Goal: Task Accomplishment & Management: Use online tool/utility

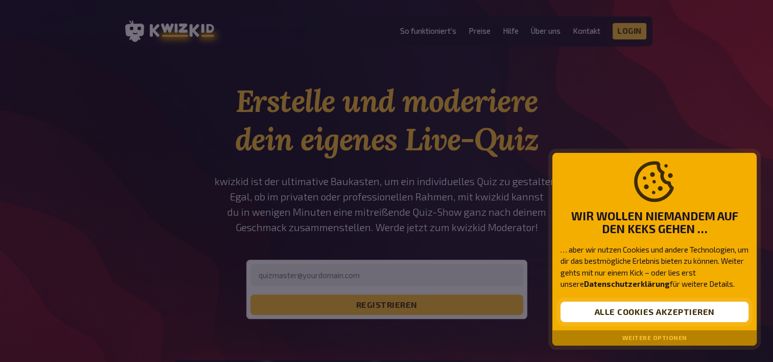
click at [617, 315] on button "Alle Cookies akzeptieren" at bounding box center [654, 311] width 188 height 20
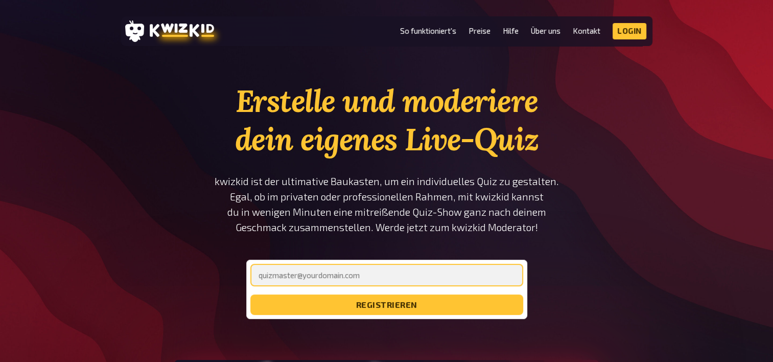
click at [397, 279] on input "email" at bounding box center [386, 275] width 273 height 22
type input "[PERSON_NAME][EMAIL_ADDRESS][DOMAIN_NAME]"
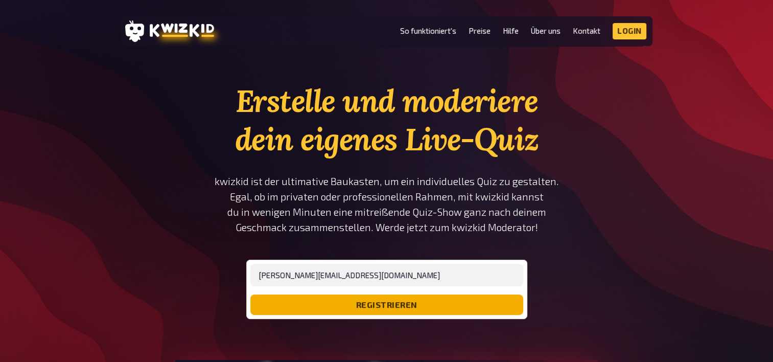
click at [421, 308] on button "registrieren" at bounding box center [386, 304] width 273 height 20
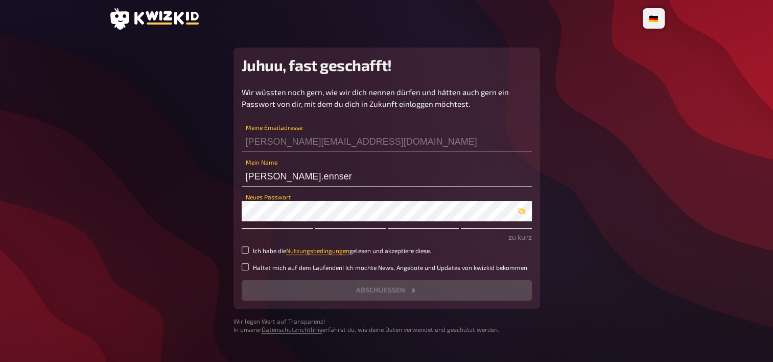
scroll to position [21, 0]
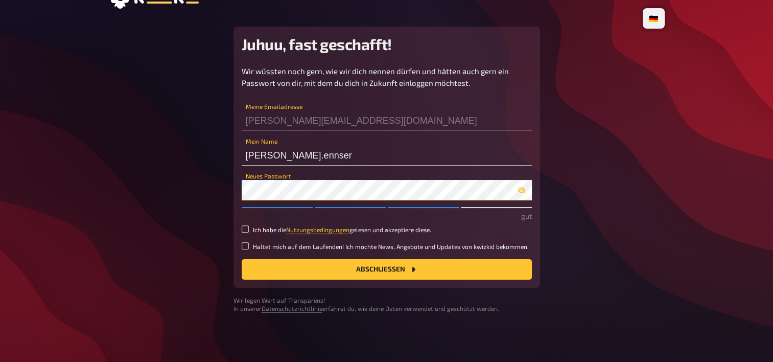
click at [242, 259] on button "Abschließen" at bounding box center [387, 269] width 290 height 20
click at [249, 230] on label "Ich habe die Nutzungsbedingungen gelesen und akzeptiere diese." at bounding box center [387, 229] width 290 height 9
click at [249, 230] on input "Ich habe die Nutzungsbedingungen gelesen und akzeptiere diese." at bounding box center [245, 228] width 7 height 7
checkbox input "true"
click at [319, 266] on button "Abschließen" at bounding box center [387, 269] width 290 height 20
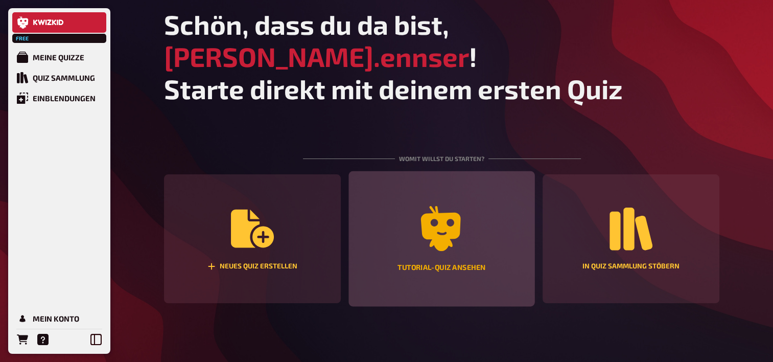
click at [398, 203] on div "Tutorial-Quiz ansehen" at bounding box center [441, 238] width 186 height 135
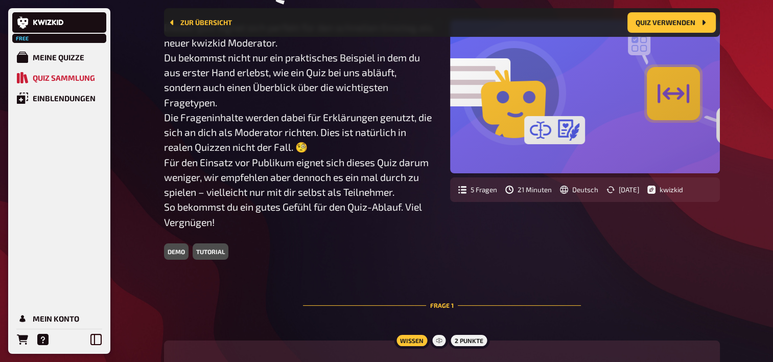
scroll to position [93, 0]
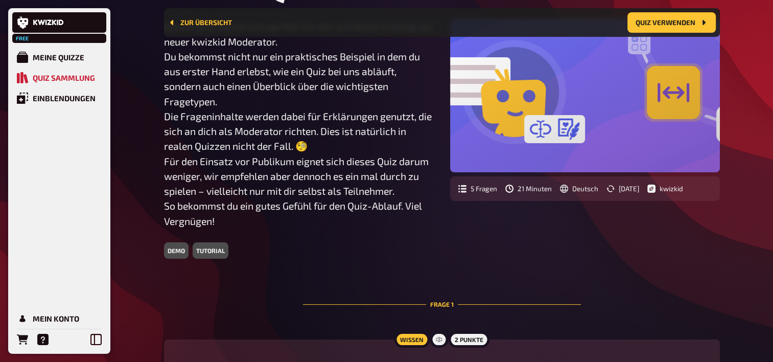
click at [216, 253] on div "tutorial" at bounding box center [211, 250] width 36 height 16
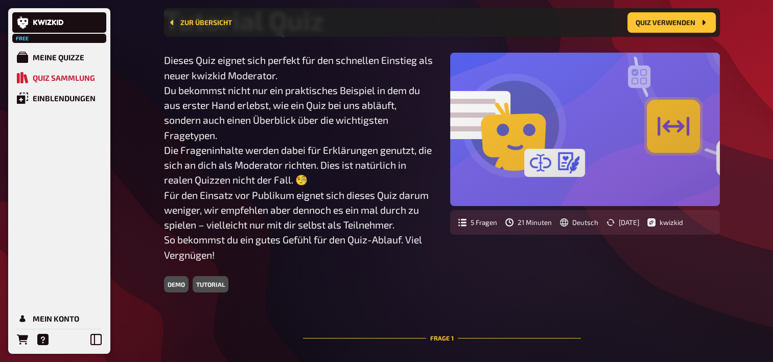
scroll to position [59, 0]
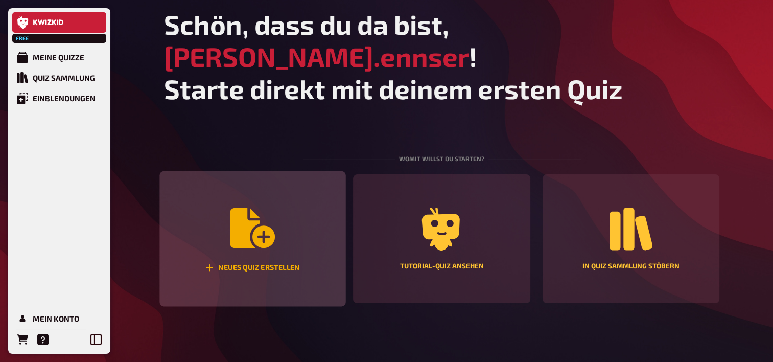
click at [249, 215] on icon "Neues Quiz erstellen" at bounding box center [252, 228] width 45 height 40
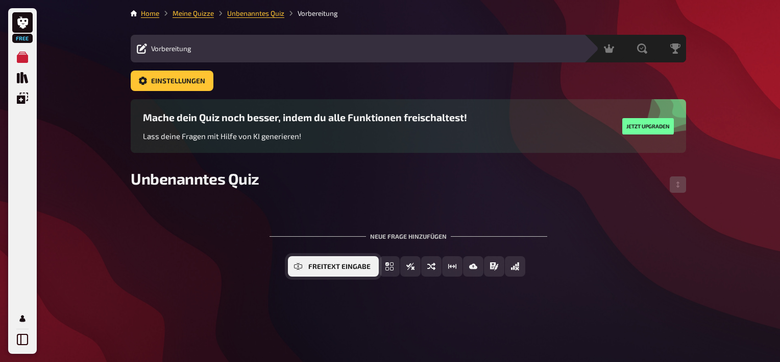
click at [343, 268] on span "Freitext Eingabe" at bounding box center [339, 266] width 62 height 7
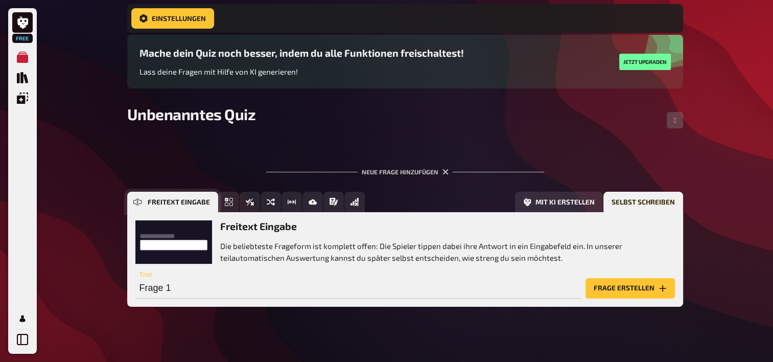
scroll to position [83, 0]
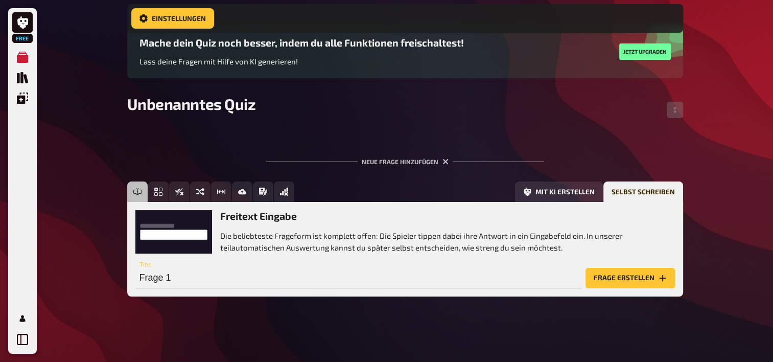
click at [272, 223] on div "Freitext Eingabe Die beliebteste Frageform ist komplett offen: Die Spieler tipp…" at bounding box center [447, 231] width 455 height 43
click at [607, 277] on button "Frage erstellen" at bounding box center [629, 278] width 89 height 20
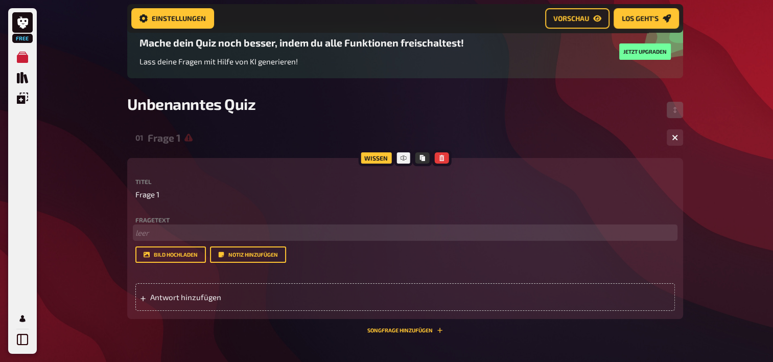
click at [147, 230] on p "﻿ leer" at bounding box center [404, 233] width 539 height 12
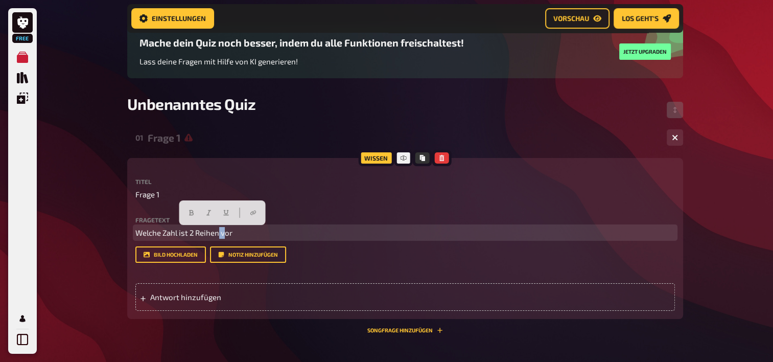
click at [224, 231] on span "Welche Zahl ist 2 Reihen vor" at bounding box center [183, 232] width 97 height 9
drag, startPoint x: 239, startPoint y: 232, endPoint x: 222, endPoint y: 230, distance: 17.6
click at [222, 230] on p "Welche Zahl ist 2 Reihen vor" at bounding box center [404, 233] width 539 height 12
click at [196, 213] on icon "button" at bounding box center [196, 212] width 6 height 6
click at [241, 233] on p "Welche Zahl ist 2 Reihen vor" at bounding box center [404, 233] width 539 height 12
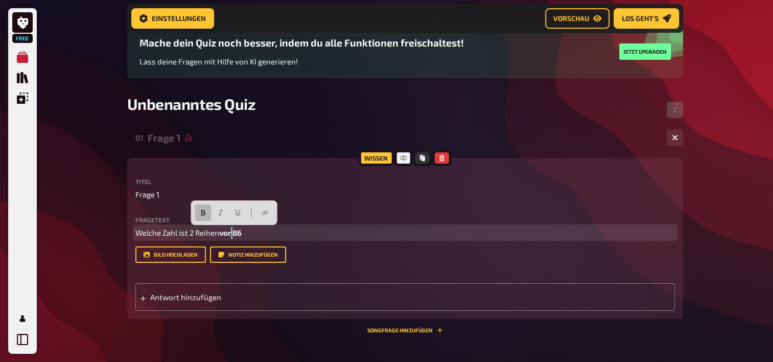
click at [235, 231] on span "vor 86" at bounding box center [230, 232] width 22 height 9
drag, startPoint x: 246, startPoint y: 232, endPoint x: 234, endPoint y: 231, distance: 11.3
click at [234, 231] on p "Welche Zahl ist 2 Reihen vor 86" at bounding box center [404, 233] width 539 height 12
click at [213, 214] on button "button" at bounding box center [208, 212] width 16 height 16
click at [253, 231] on p "Welche Zahl ist 2 Reihen vor 86" at bounding box center [404, 233] width 539 height 12
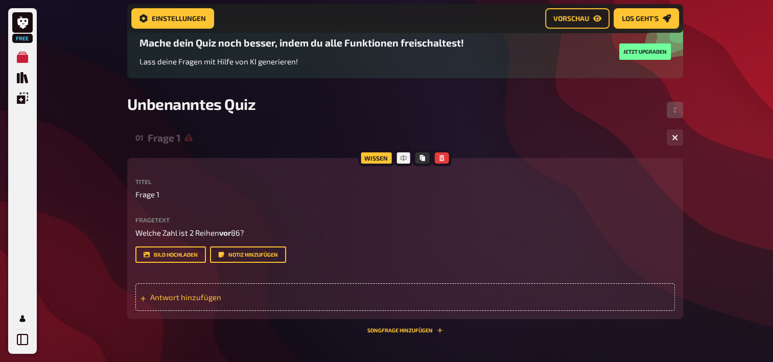
click at [182, 302] on div "Antwort hinzufügen" at bounding box center [404, 297] width 539 height 28
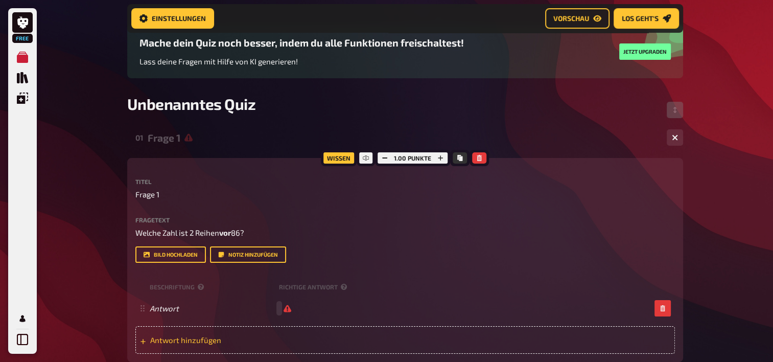
scroll to position [129, 0]
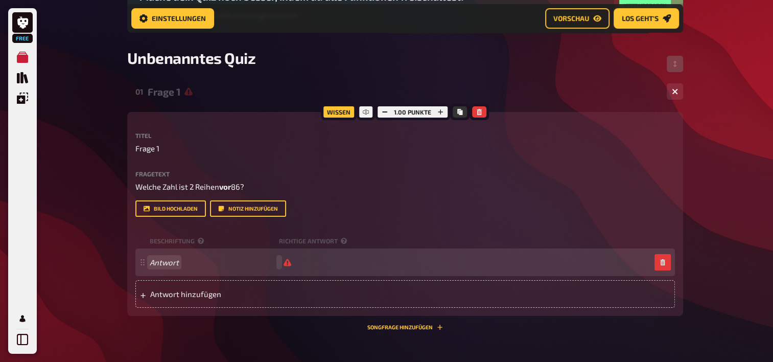
click at [181, 263] on span "Antwort" at bounding box center [212, 261] width 125 height 9
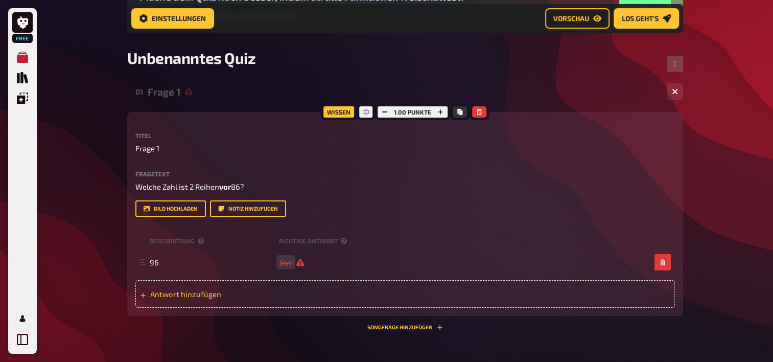
click at [176, 292] on span "Antwort hinzufügen" at bounding box center [229, 293] width 159 height 9
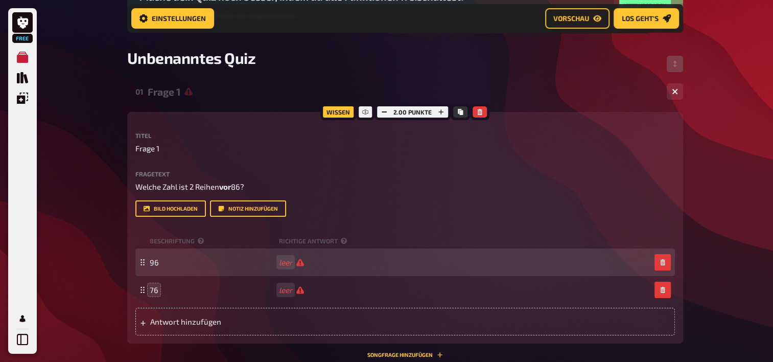
click at [305, 265] on div "96 leer" at bounding box center [400, 261] width 500 height 9
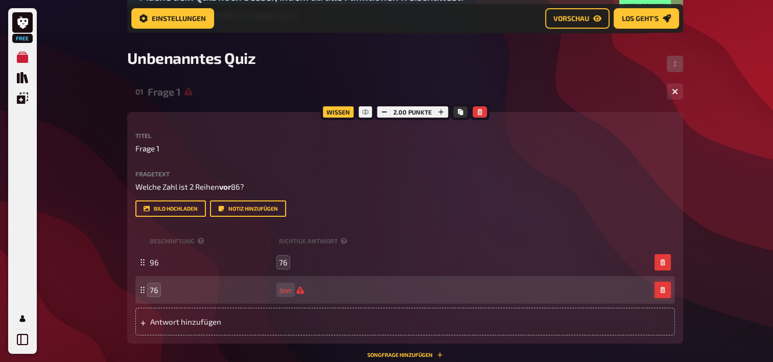
click at [662, 288] on icon "button" at bounding box center [662, 290] width 6 height 6
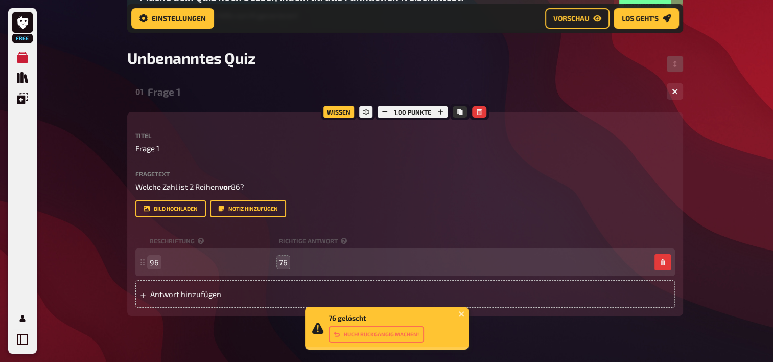
click at [163, 260] on span "96" at bounding box center [212, 261] width 125 height 9
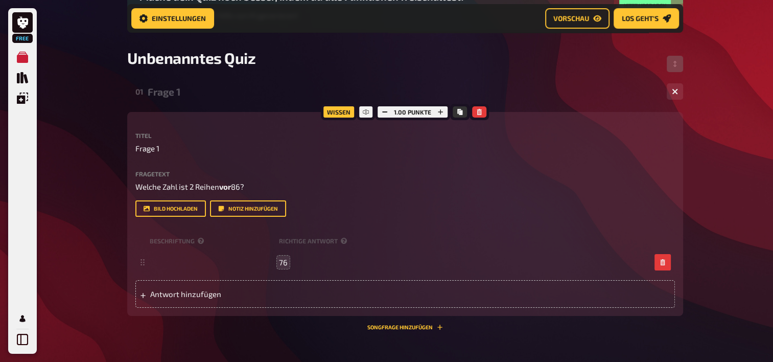
click at [385, 200] on div "Fragetext Welche Zahl ist 2 Reihen vor 86? Hier hinziehen für Dateiupload Bild …" at bounding box center [404, 194] width 539 height 46
click at [399, 326] on button "Songfrage hinzufügen" at bounding box center [405, 327] width 76 height 6
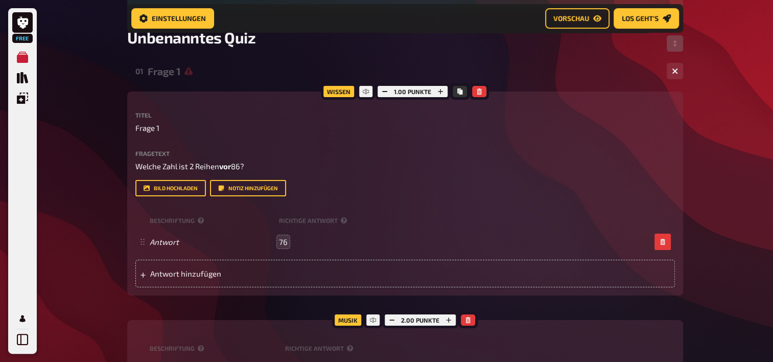
scroll to position [169, 0]
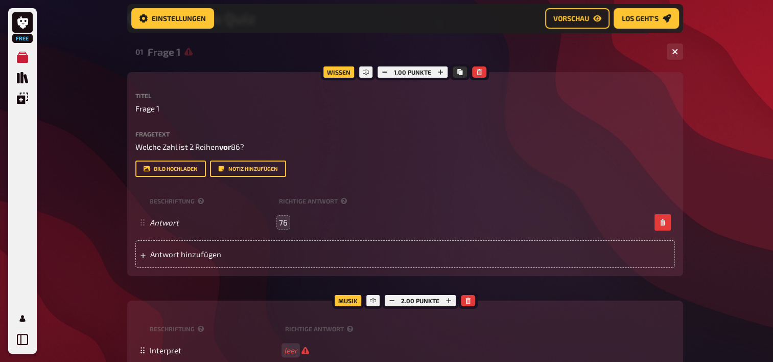
click at [345, 303] on div "Musik" at bounding box center [348, 300] width 32 height 16
drag, startPoint x: 360, startPoint y: 292, endPoint x: 375, endPoint y: 301, distance: 17.6
click at [375, 301] on div "Musik 2.00 Punkte" at bounding box center [405, 300] width 146 height 16
click at [375, 301] on icon at bounding box center [373, 300] width 6 height 6
click at [372, 301] on icon at bounding box center [373, 300] width 6 height 6
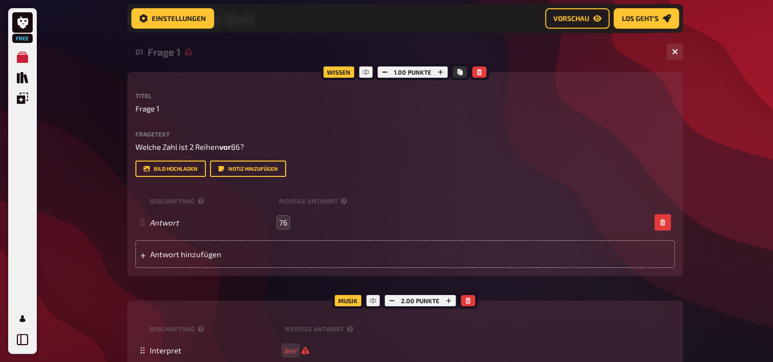
click at [347, 300] on div "Musik" at bounding box center [348, 300] width 32 height 16
click at [348, 300] on div "Musik" at bounding box center [348, 300] width 32 height 16
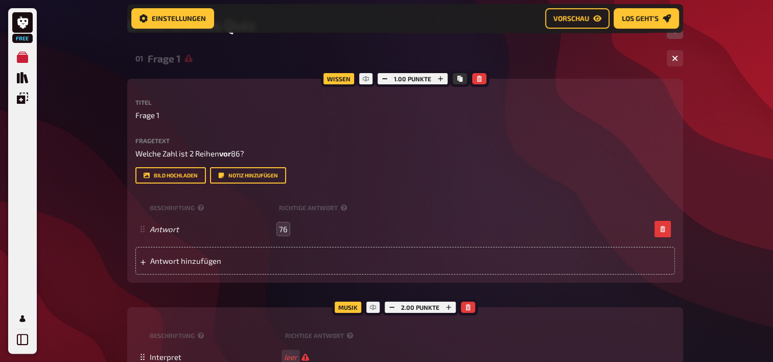
scroll to position [161, 0]
click at [569, 25] on link "Vorschau" at bounding box center [577, 18] width 64 height 20
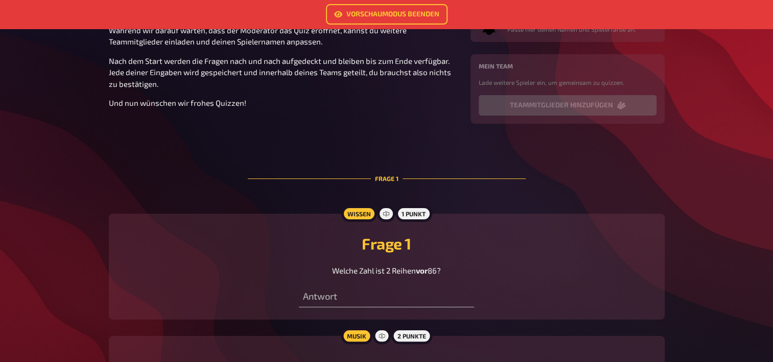
scroll to position [220, 0]
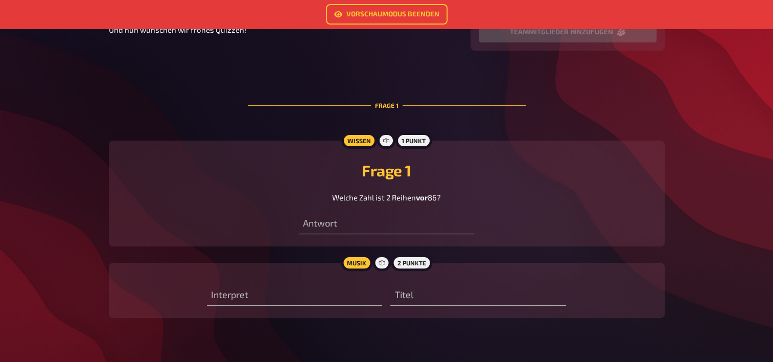
click at [355, 265] on div "Musik" at bounding box center [357, 262] width 32 height 16
click at [336, 221] on input "text" at bounding box center [386, 223] width 175 height 20
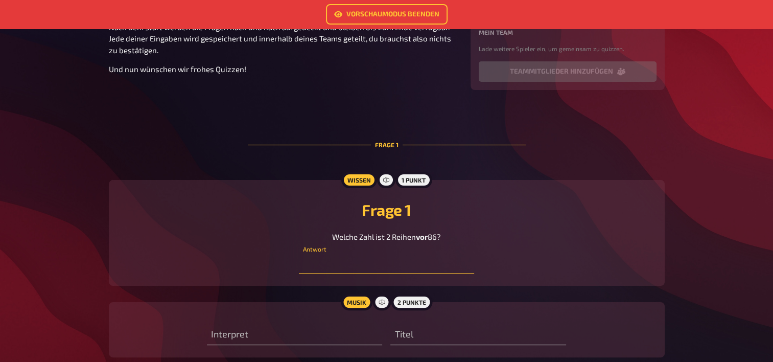
scroll to position [180, 0]
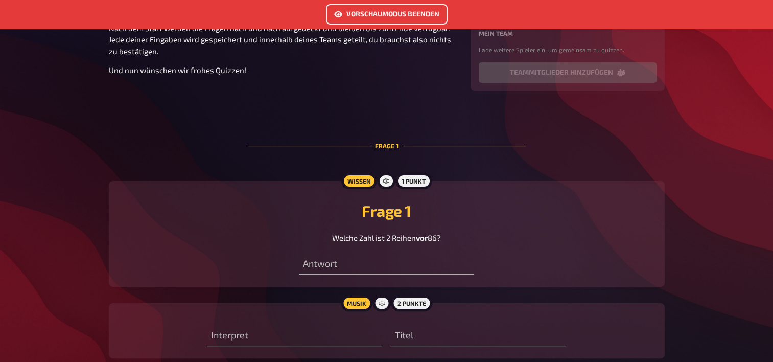
click at [347, 8] on link "Vorschaumodus beenden" at bounding box center [387, 14] width 122 height 20
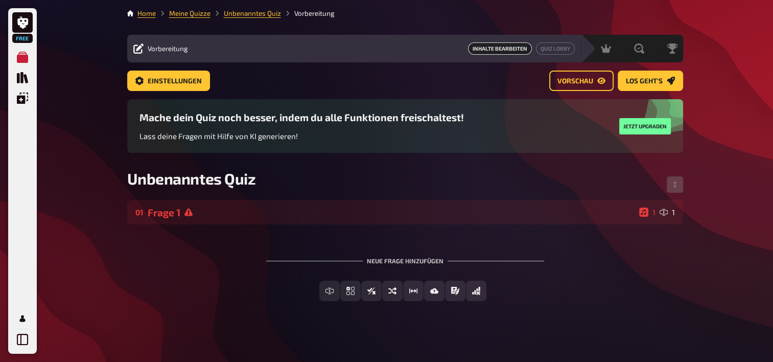
scroll to position [5, 0]
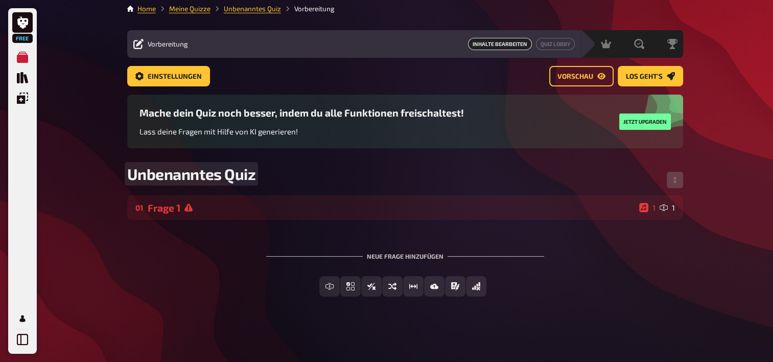
click at [208, 177] on span "Unbenanntes Quiz" at bounding box center [191, 173] width 129 height 18
click at [259, 171] on div "Hunderterfeld" at bounding box center [405, 179] width 556 height 31
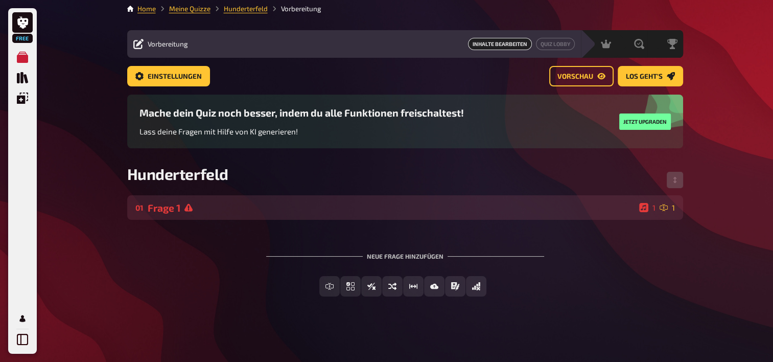
click at [258, 212] on div "Frage 1" at bounding box center [391, 208] width 487 height 12
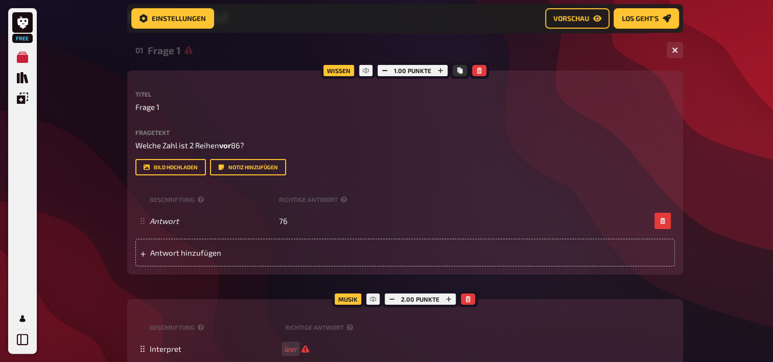
scroll to position [171, 0]
click at [343, 299] on div "Musik" at bounding box center [348, 298] width 32 height 16
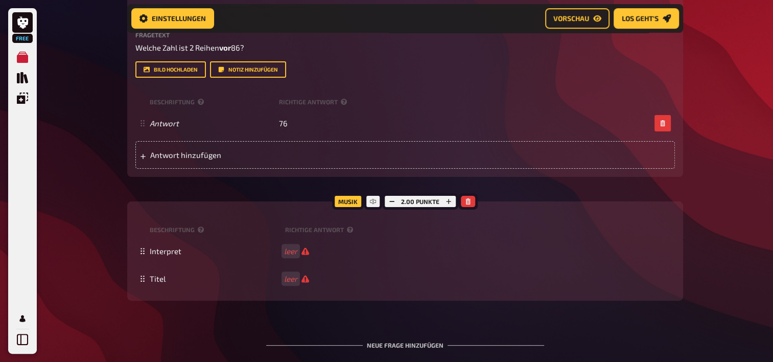
scroll to position [282, 0]
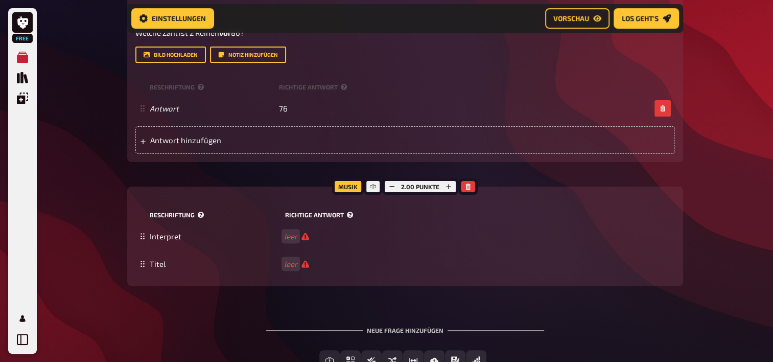
click at [218, 218] on small "Beschriftung" at bounding box center [215, 214] width 131 height 9
click at [305, 215] on small "Richtige Antwort" at bounding box center [320, 214] width 71 height 9
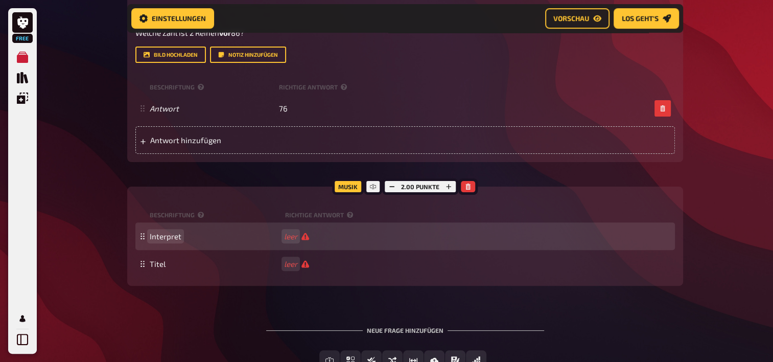
click at [161, 237] on span "Interpret" at bounding box center [166, 235] width 32 height 9
click at [143, 235] on rect at bounding box center [143, 235] width 1 height 1
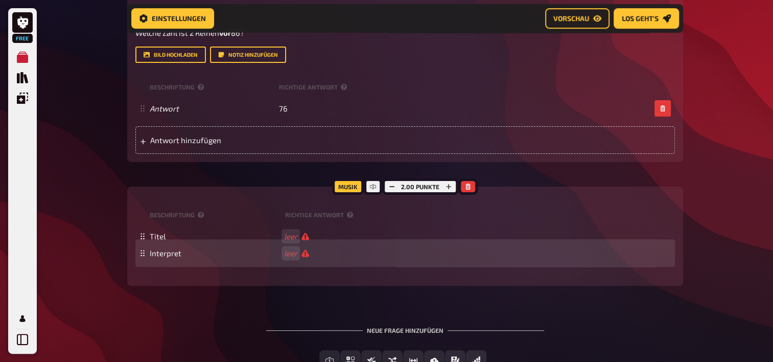
drag, startPoint x: 143, startPoint y: 235, endPoint x: 162, endPoint y: 249, distance: 23.8
click at [162, 249] on fieldset "Interpret leer Titel leer To pick up a draggable item, press the space bar. Whi…" at bounding box center [404, 249] width 539 height 55
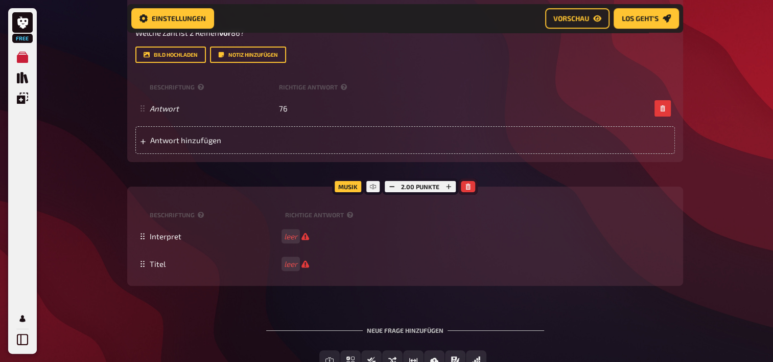
click at [469, 188] on icon "button" at bounding box center [468, 186] width 5 height 6
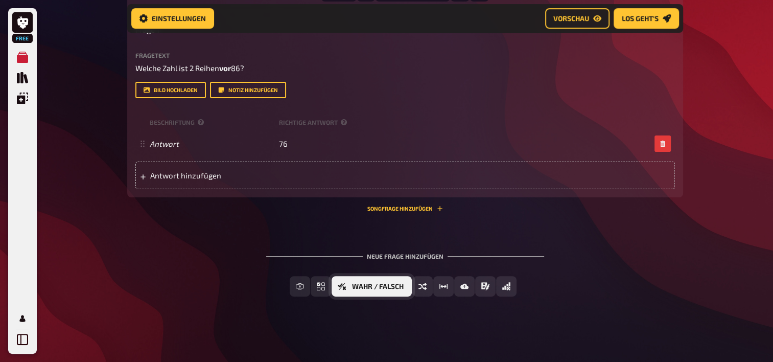
click at [394, 282] on button "Wahr / Falsch" at bounding box center [371, 286] width 80 height 20
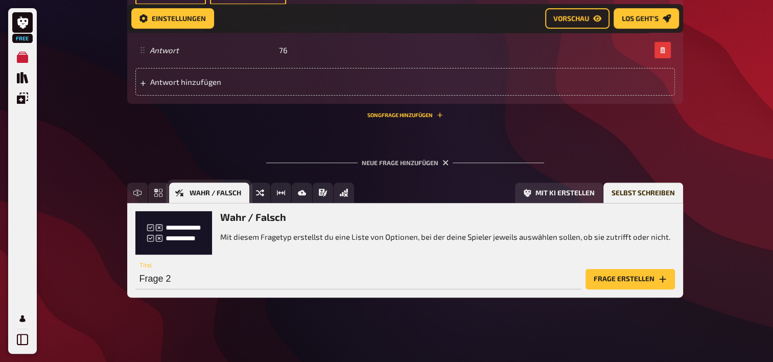
scroll to position [342, 0]
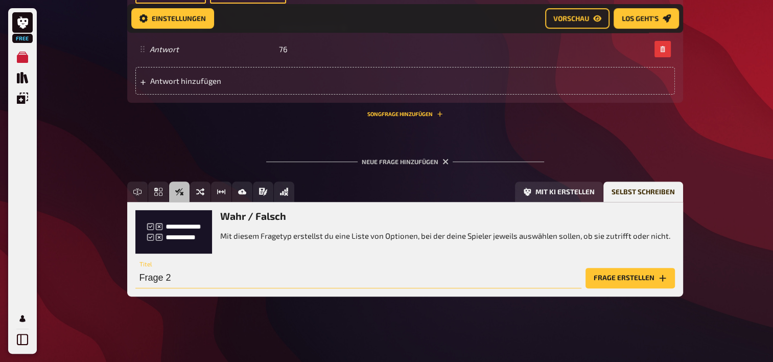
click at [185, 272] on input "Frage 2" at bounding box center [358, 278] width 446 height 20
type input "L"
type input "D"
click at [660, 274] on icon "Frage erstellen" at bounding box center [662, 278] width 8 height 8
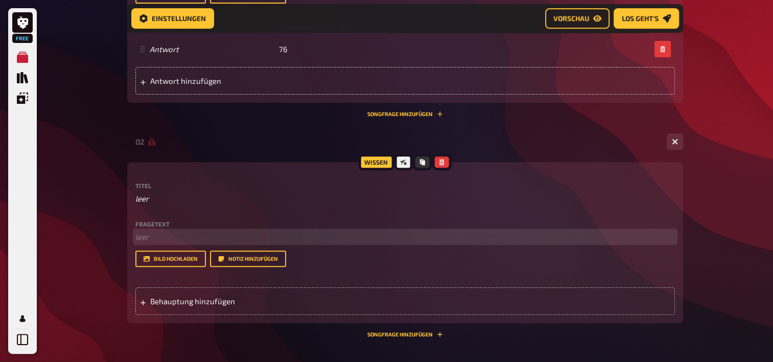
click at [160, 236] on p "﻿ leer" at bounding box center [404, 237] width 539 height 12
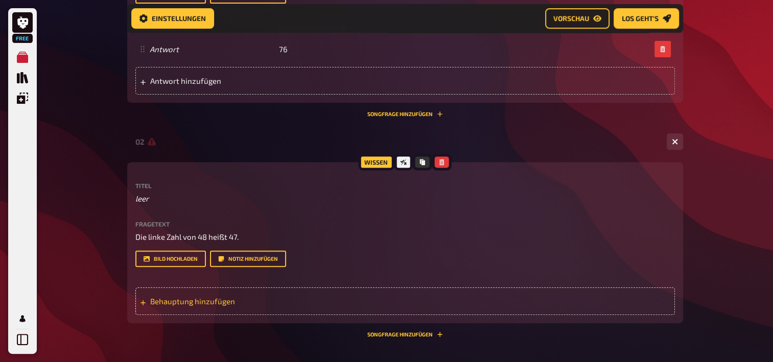
click at [158, 299] on span "Behauptung hinzufügen" at bounding box center [229, 300] width 159 height 9
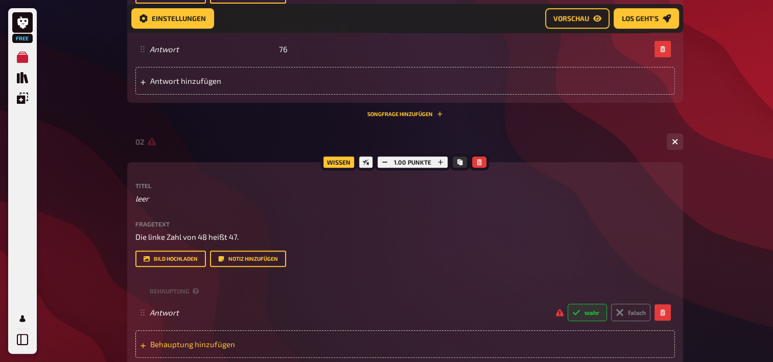
scroll to position [390, 0]
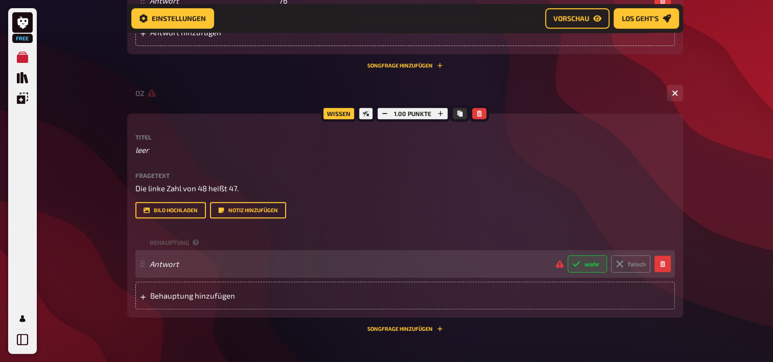
click at [576, 265] on icon at bounding box center [575, 263] width 7 height 5
click at [567, 255] on input "wahr" at bounding box center [567, 254] width 1 height 1
radio input "true"
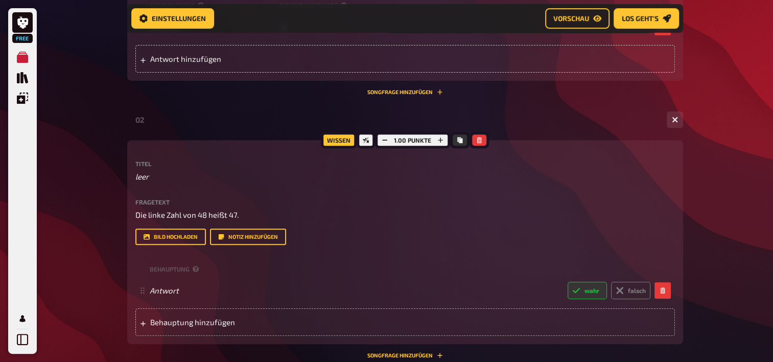
scroll to position [363, 0]
click at [155, 176] on p "leer" at bounding box center [404, 178] width 539 height 12
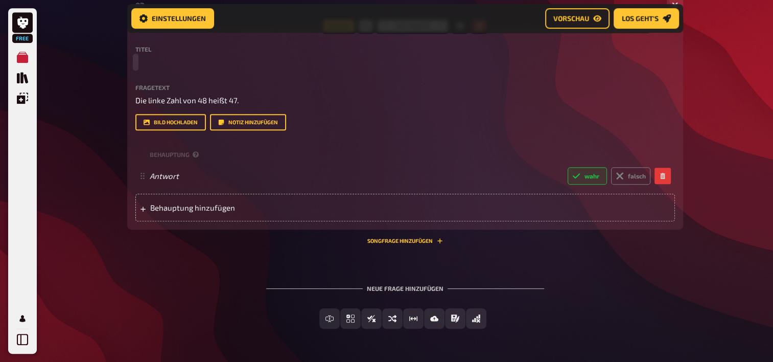
scroll to position [478, 0]
click at [586, 20] on span "Vorschau" at bounding box center [571, 18] width 36 height 7
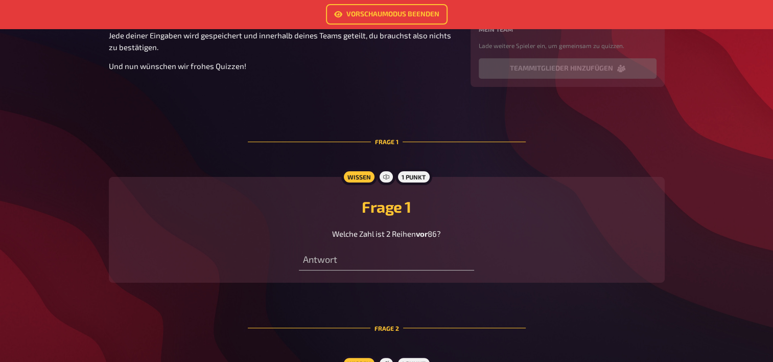
scroll to position [192, 0]
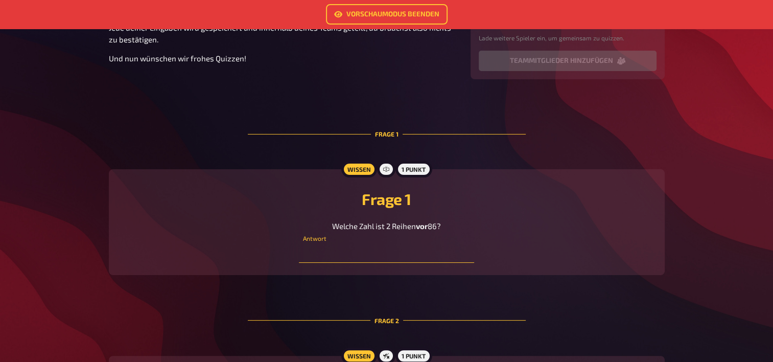
click at [346, 253] on input "text" at bounding box center [386, 252] width 175 height 20
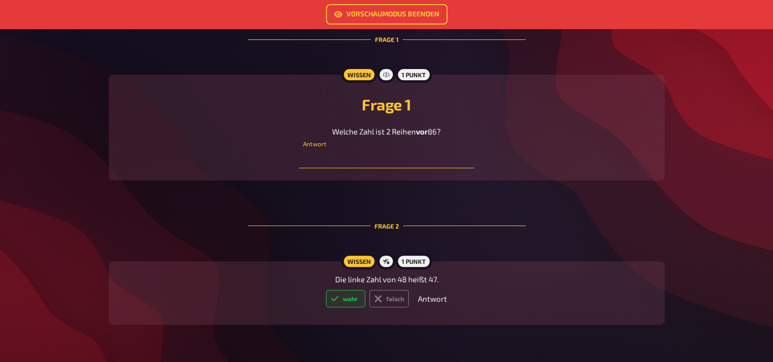
scroll to position [290, 0]
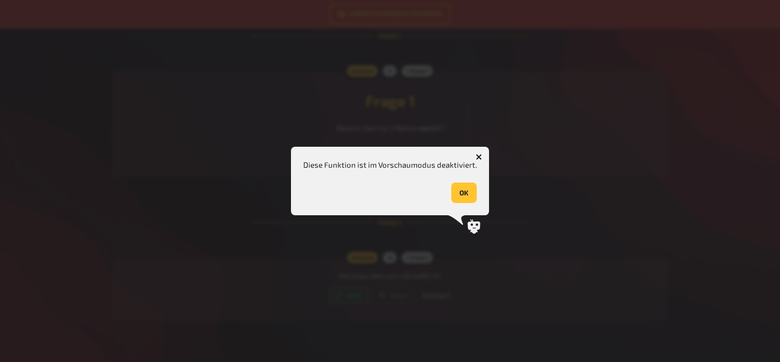
click at [458, 194] on button "OK" at bounding box center [464, 192] width 26 height 20
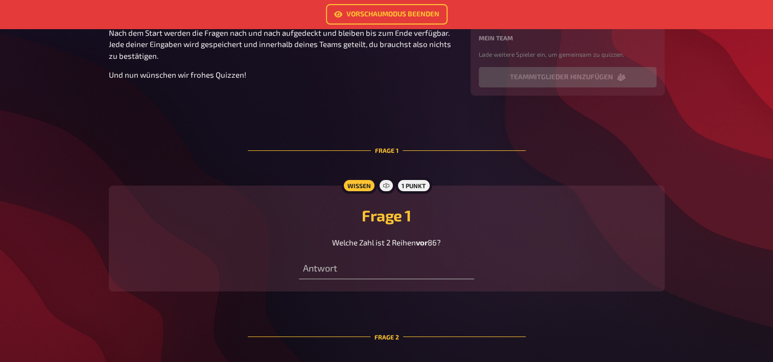
scroll to position [174, 0]
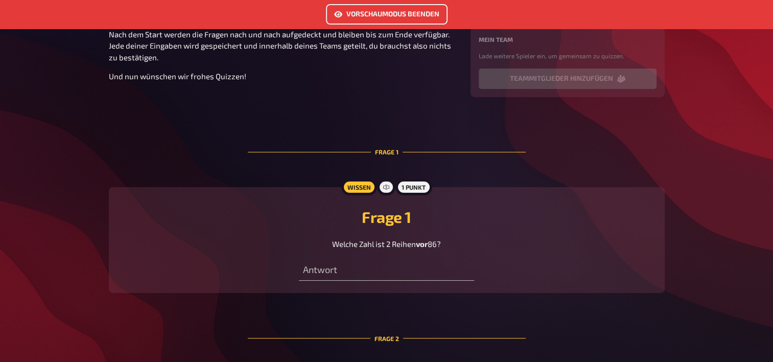
click at [396, 11] on link "Vorschaumodus beenden" at bounding box center [387, 14] width 122 height 20
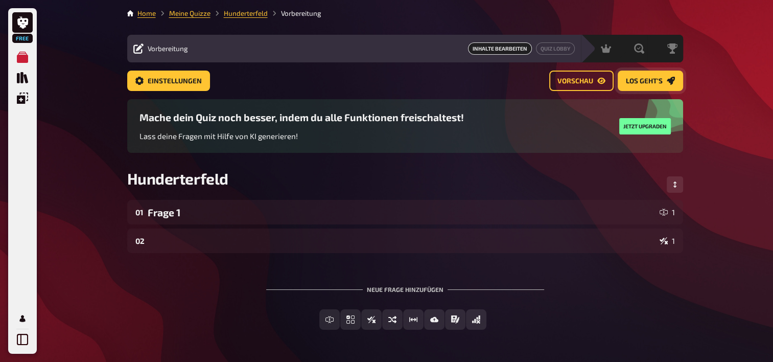
click at [664, 77] on link "Los geht's" at bounding box center [649, 80] width 65 height 20
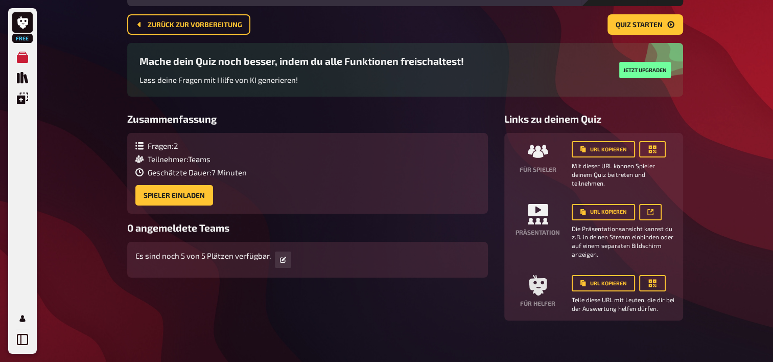
scroll to position [64, 0]
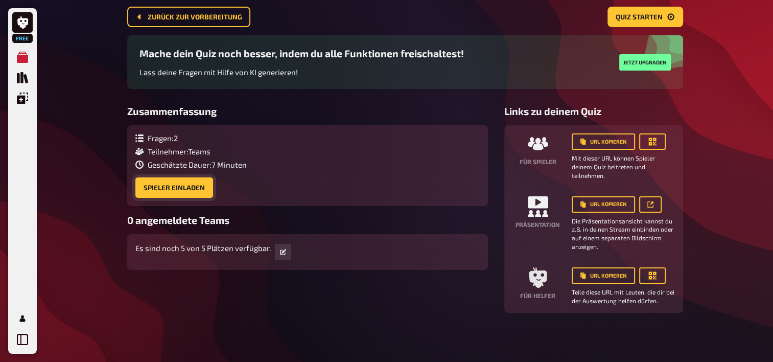
click at [170, 192] on button "Spieler einladen" at bounding box center [174, 187] width 78 height 20
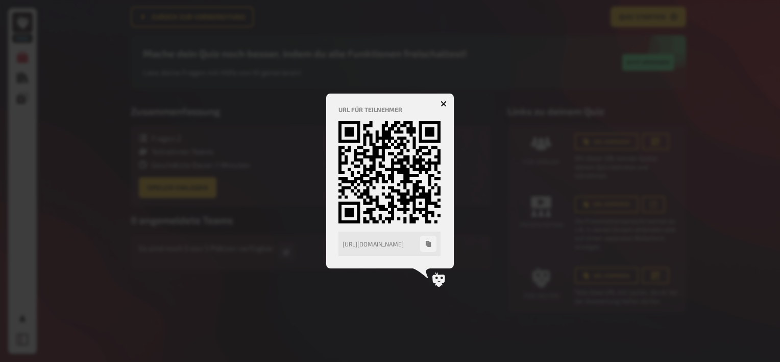
click at [443, 104] on icon "button" at bounding box center [444, 104] width 10 height 10
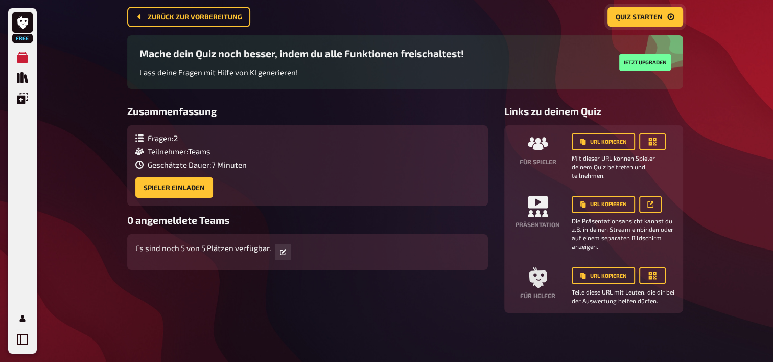
click at [639, 22] on button "Quiz starten" at bounding box center [645, 17] width 76 height 20
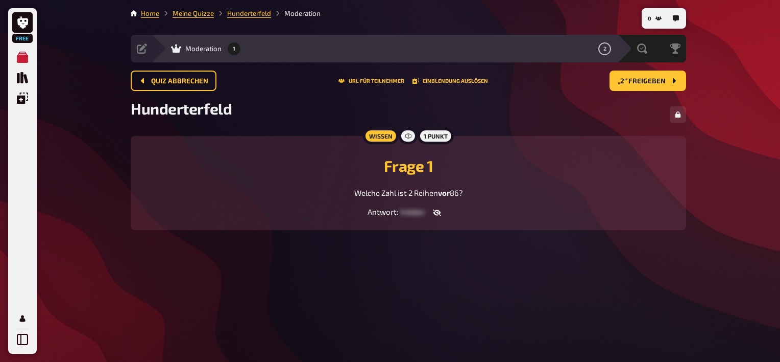
click at [407, 210] on span "hidden" at bounding box center [412, 211] width 25 height 9
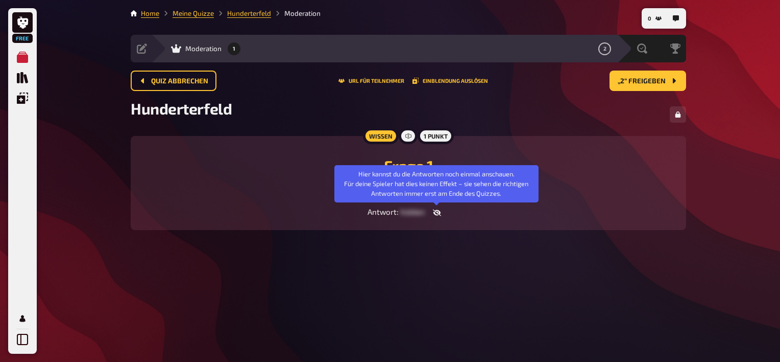
click at [436, 212] on icon "button" at bounding box center [437, 212] width 8 height 7
click at [427, 210] on icon "button" at bounding box center [429, 212] width 8 height 6
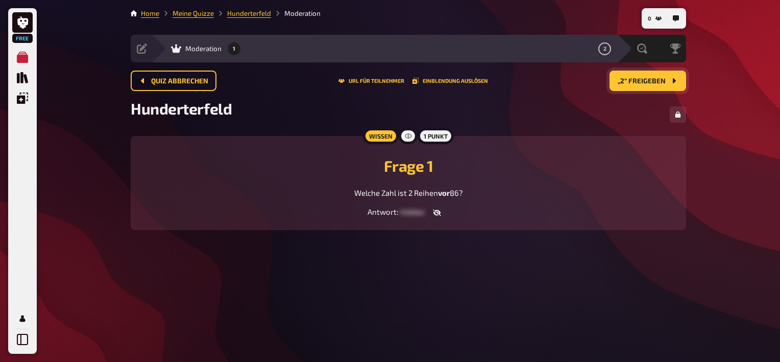
click at [631, 79] on span "„2“ freigeben" at bounding box center [642, 81] width 48 height 7
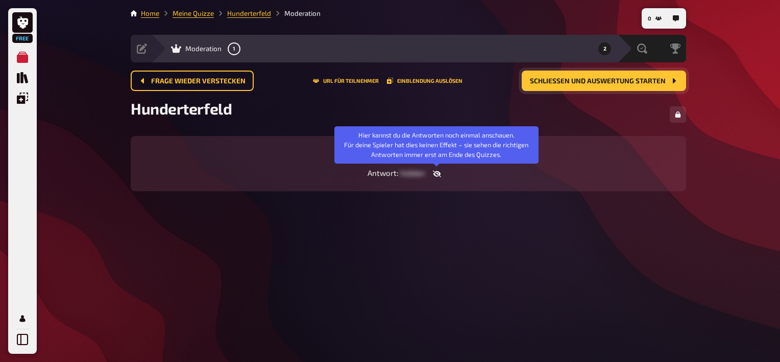
click at [435, 173] on icon "button" at bounding box center [437, 174] width 8 height 8
click at [435, 173] on icon "button" at bounding box center [434, 174] width 8 height 6
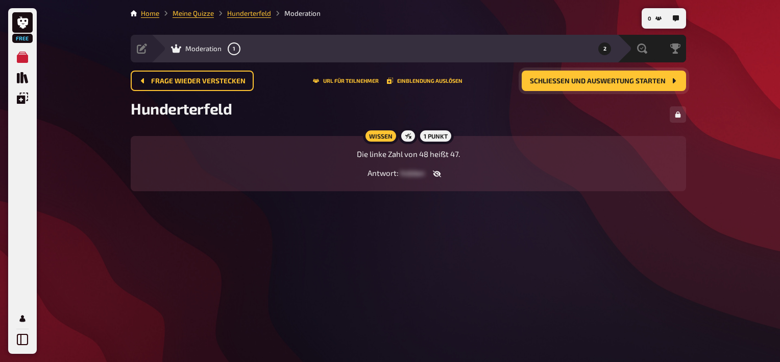
click at [609, 76] on button "Schließen und Auswertung starten" at bounding box center [604, 80] width 164 height 20
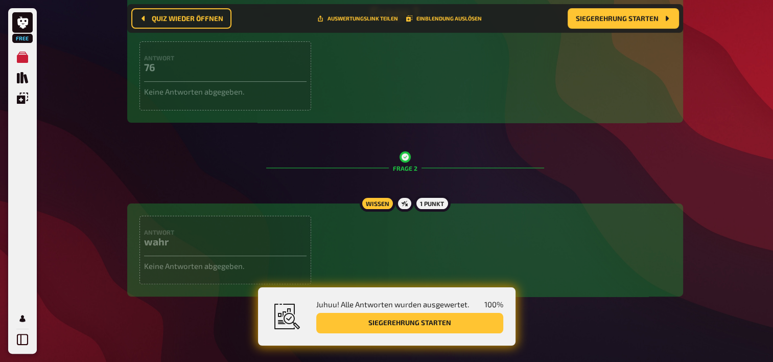
scroll to position [247, 0]
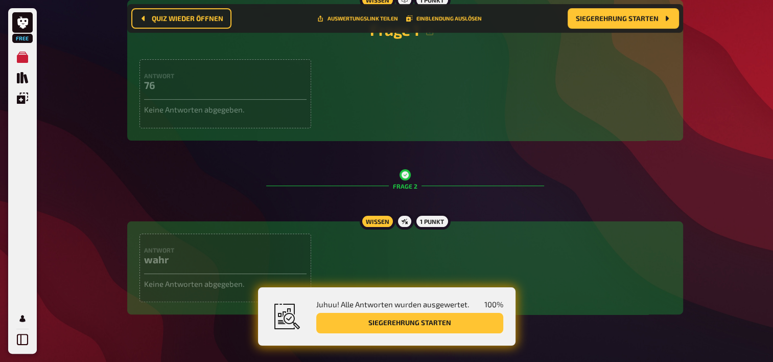
click at [421, 328] on button "Siegerehrung starten" at bounding box center [409, 323] width 187 height 20
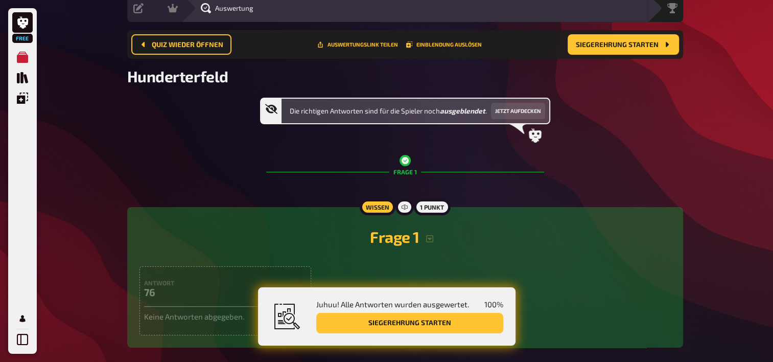
scroll to position [0, 0]
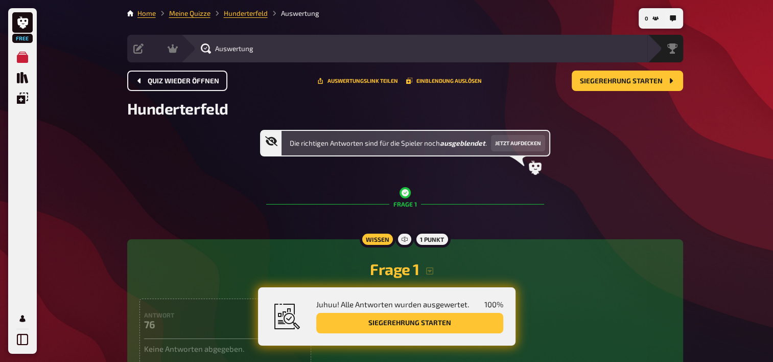
click at [186, 84] on span "Quiz wieder öffnen" at bounding box center [183, 81] width 71 height 7
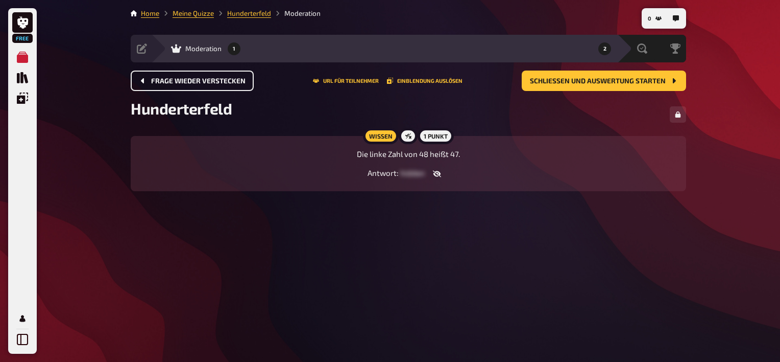
click at [235, 46] on span "1" at bounding box center [234, 49] width 3 height 6
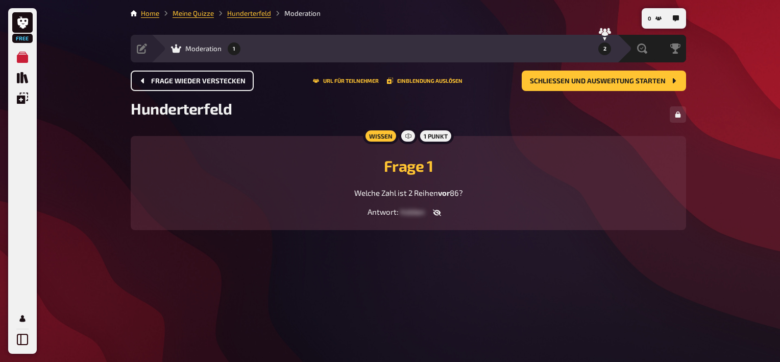
click at [607, 45] on button "2" at bounding box center [605, 48] width 16 height 16
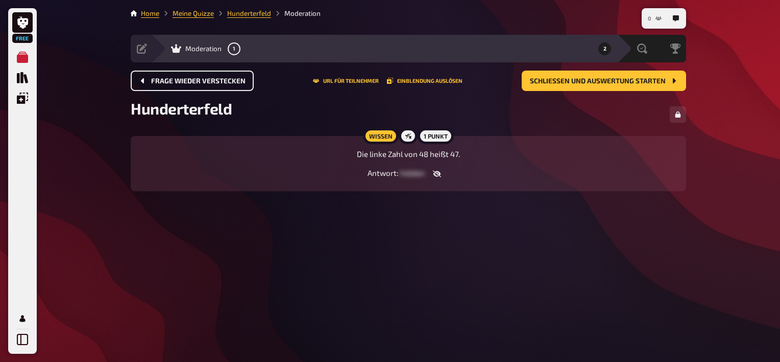
click at [657, 14] on button "0" at bounding box center [655, 18] width 22 height 16
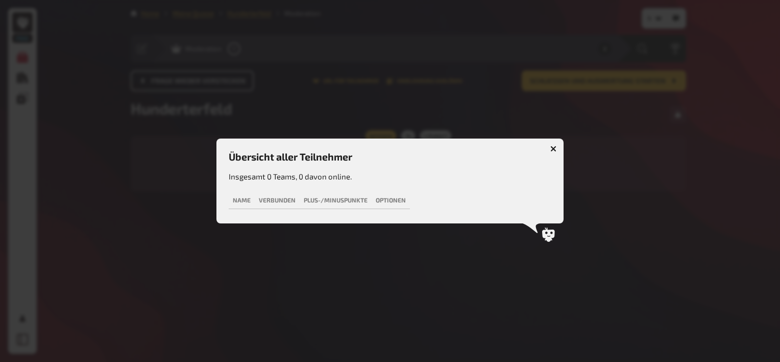
click at [552, 149] on icon "button" at bounding box center [554, 149] width 6 height 6
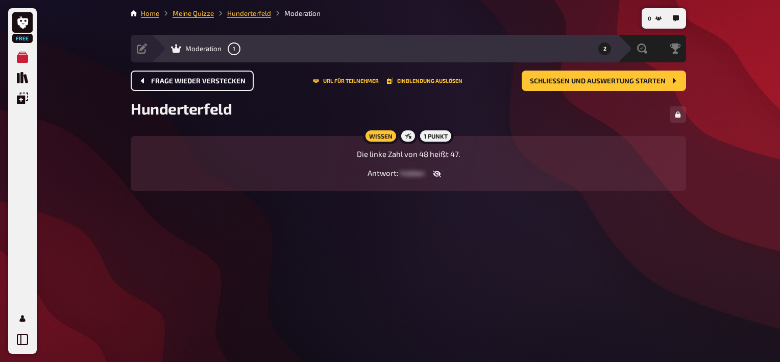
click at [194, 81] on span "Frage wieder verstecken" at bounding box center [198, 81] width 94 height 7
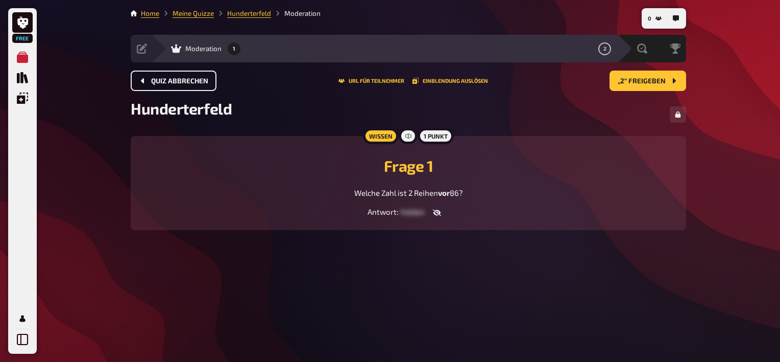
click at [175, 84] on span "Quiz abbrechen" at bounding box center [179, 81] width 57 height 7
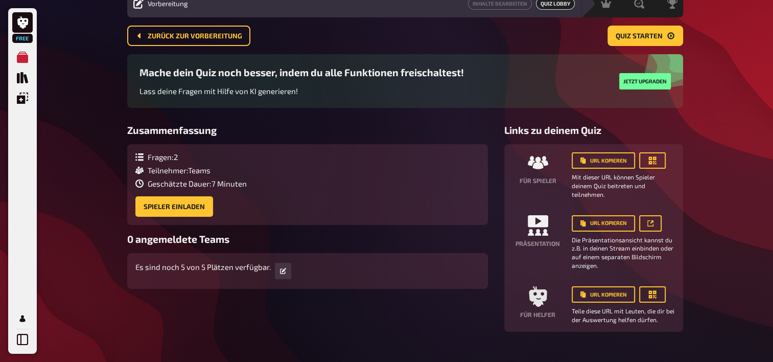
scroll to position [45, 0]
click at [168, 40] on button "Zurück zur Vorbereitung" at bounding box center [188, 36] width 123 height 20
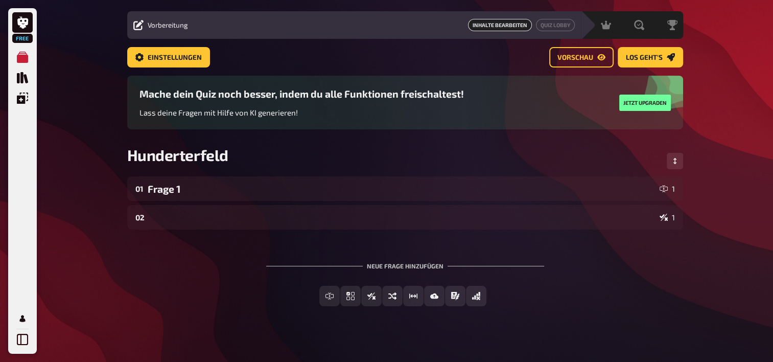
scroll to position [34, 0]
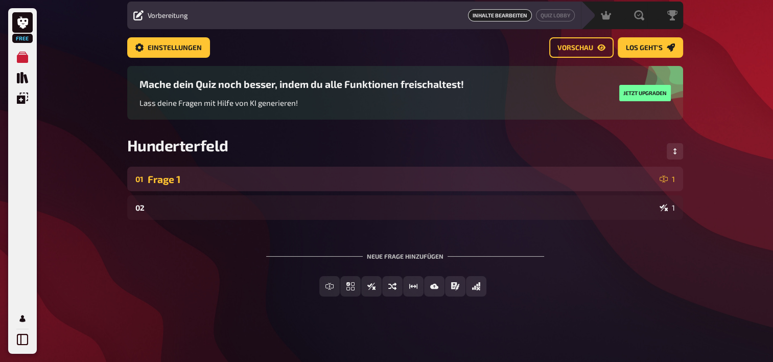
click at [224, 181] on div "Frage 1" at bounding box center [402, 179] width 508 height 12
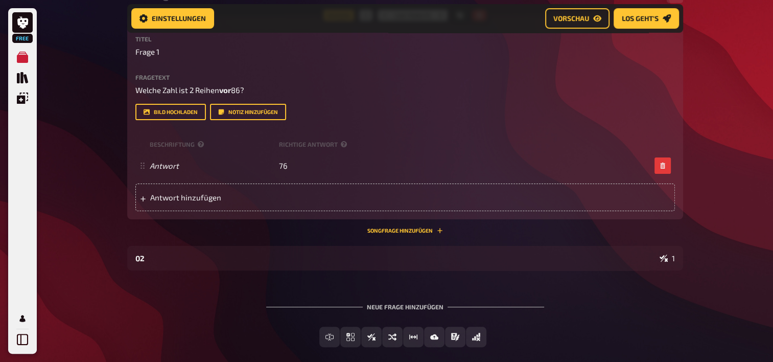
scroll to position [276, 0]
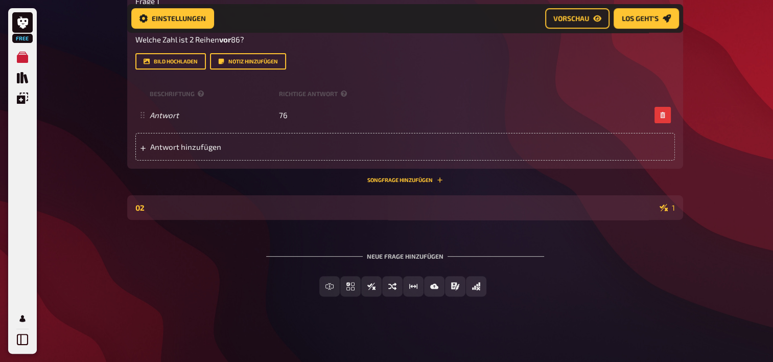
click at [226, 204] on div "02 1" at bounding box center [404, 207] width 539 height 9
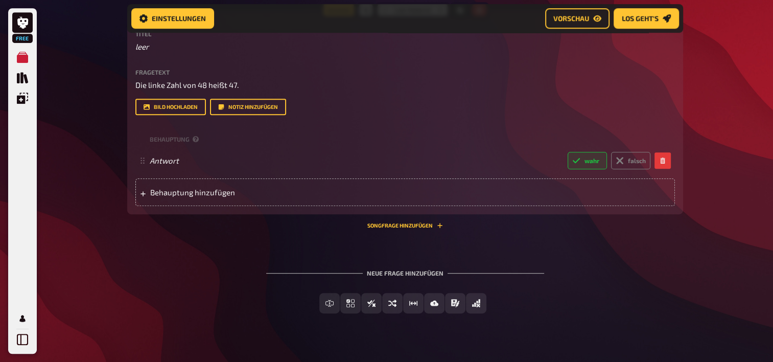
scroll to position [494, 0]
click at [392, 226] on button "Songfrage hinzufügen" at bounding box center [405, 224] width 76 height 6
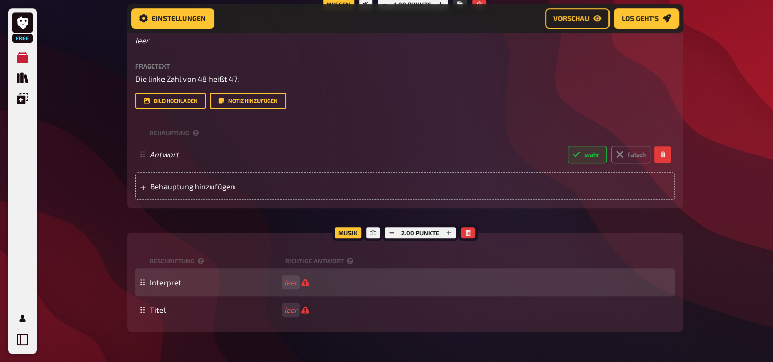
scroll to position [500, 0]
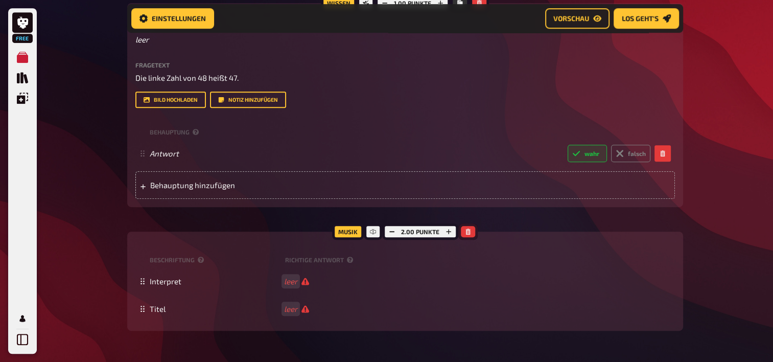
click at [466, 232] on icon "button" at bounding box center [468, 231] width 6 height 6
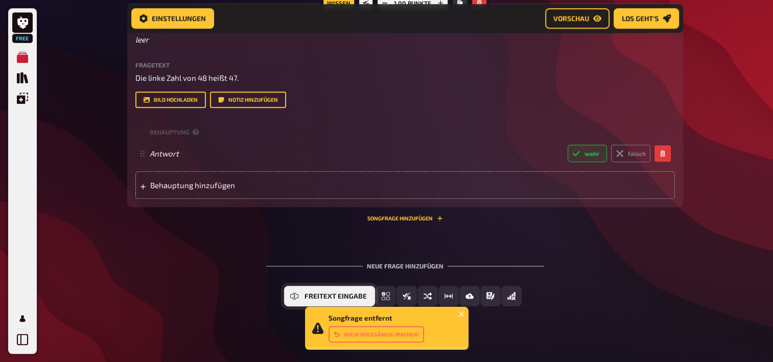
click at [298, 296] on icon "Freitext Eingabe" at bounding box center [294, 296] width 8 height 8
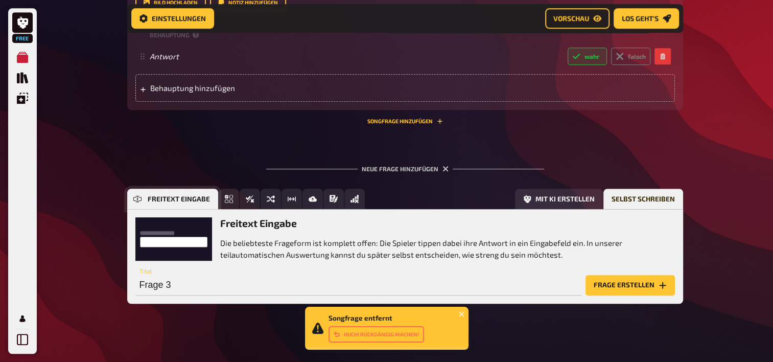
scroll to position [605, 0]
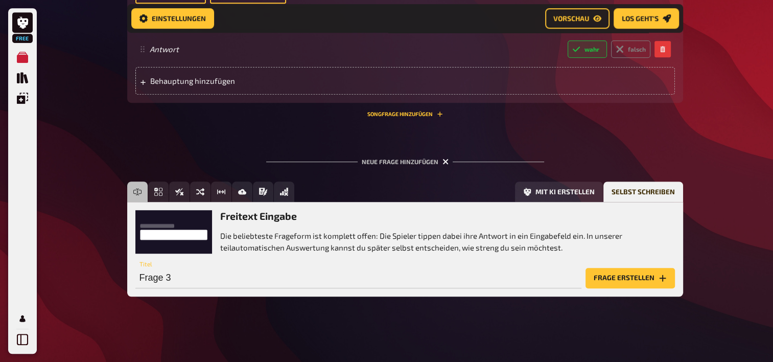
click at [443, 160] on icon "button" at bounding box center [445, 162] width 10 height 10
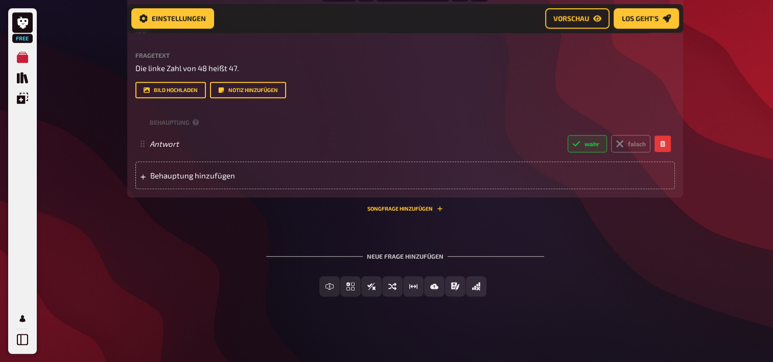
scroll to position [511, 0]
click at [416, 255] on div "Neue Frage hinzufügen" at bounding box center [405, 252] width 278 height 32
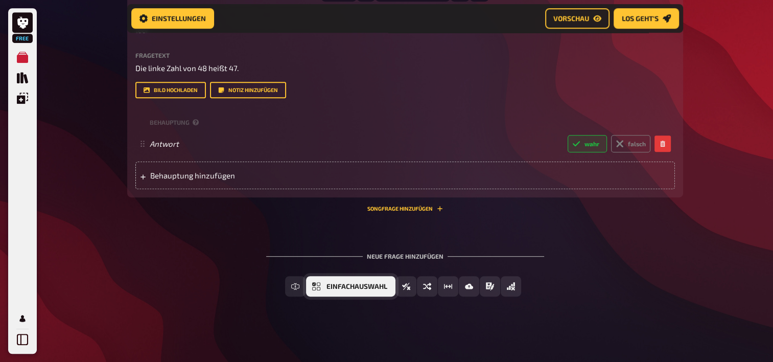
click at [322, 282] on button "Einfachauswahl" at bounding box center [350, 286] width 89 height 20
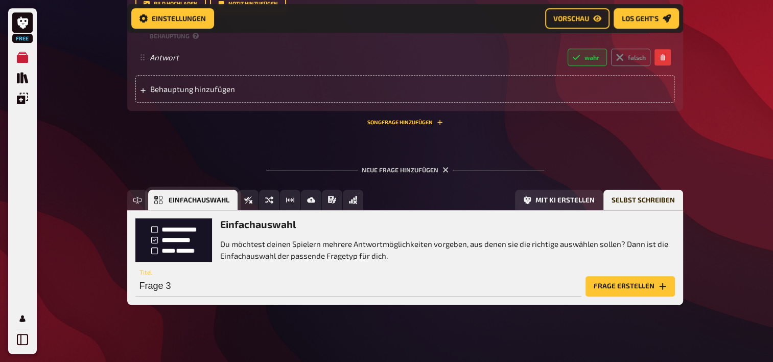
scroll to position [605, 0]
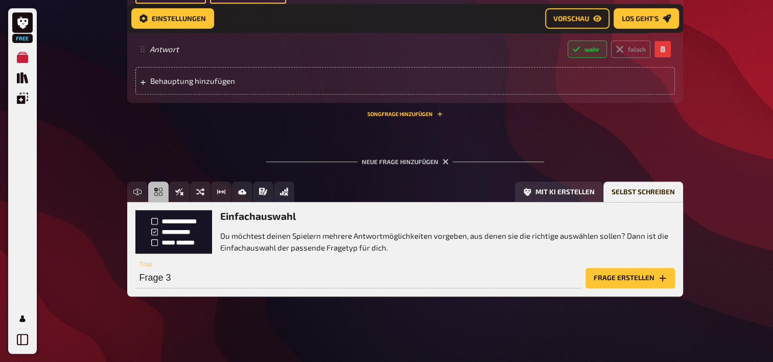
click at [652, 278] on button "Frage erstellen" at bounding box center [629, 278] width 89 height 20
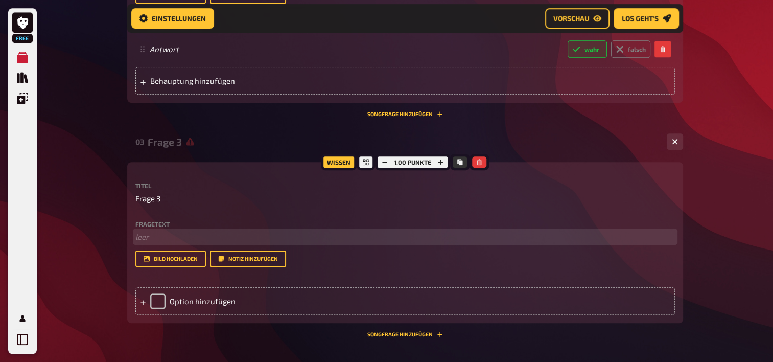
click at [149, 235] on p "﻿ leer" at bounding box center [404, 237] width 539 height 12
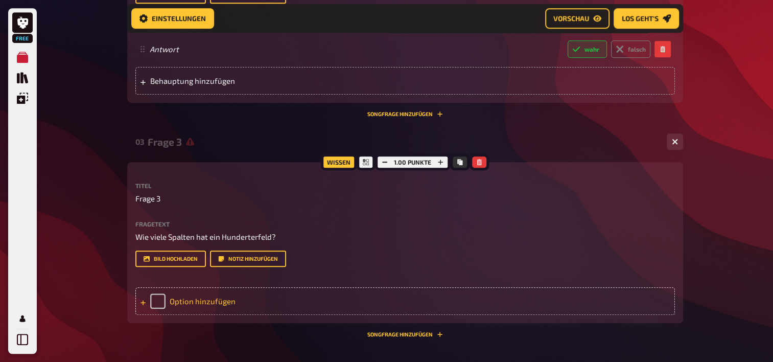
click at [168, 304] on div "Option hinzufügen" at bounding box center [404, 301] width 539 height 28
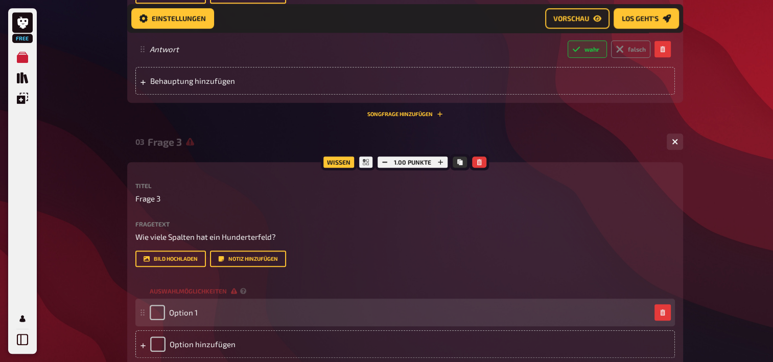
scroll to position [664, 0]
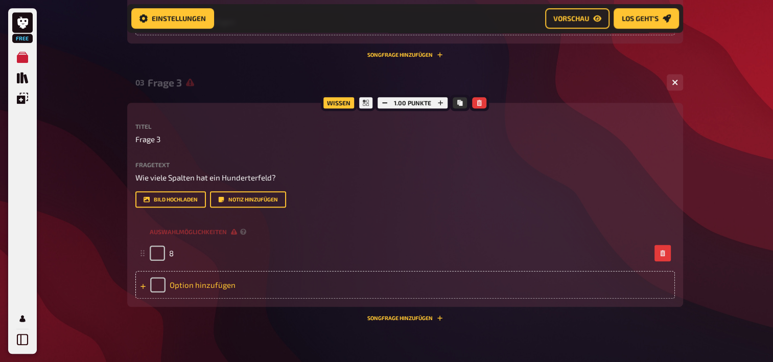
click at [182, 277] on div "Option hinzufügen" at bounding box center [404, 285] width 539 height 28
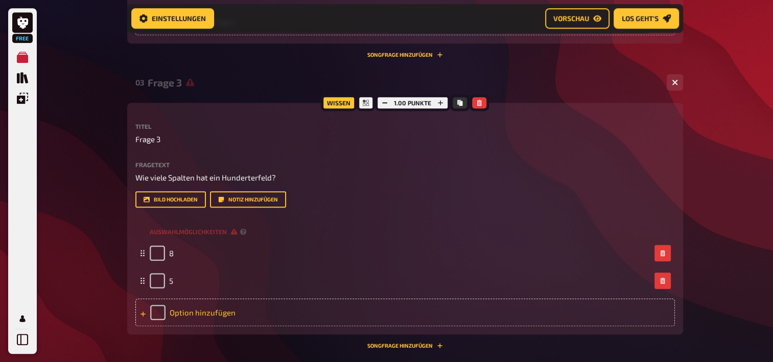
click at [186, 309] on div "Option hinzufügen" at bounding box center [404, 312] width 539 height 28
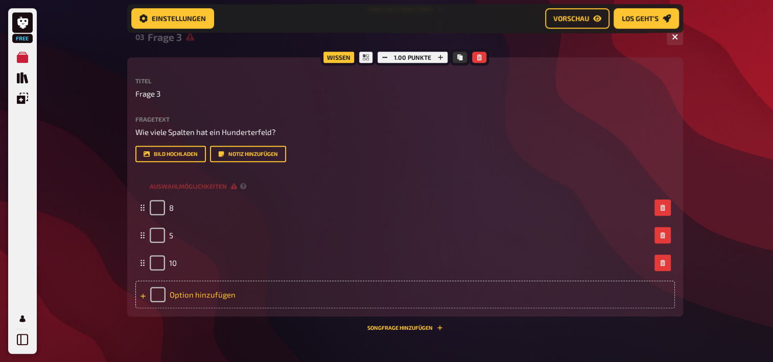
scroll to position [709, 0]
click at [183, 298] on div "Option hinzufügen" at bounding box center [404, 295] width 539 height 28
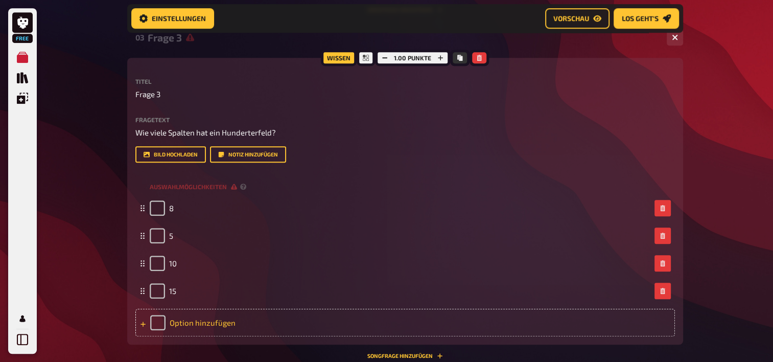
scroll to position [784, 0]
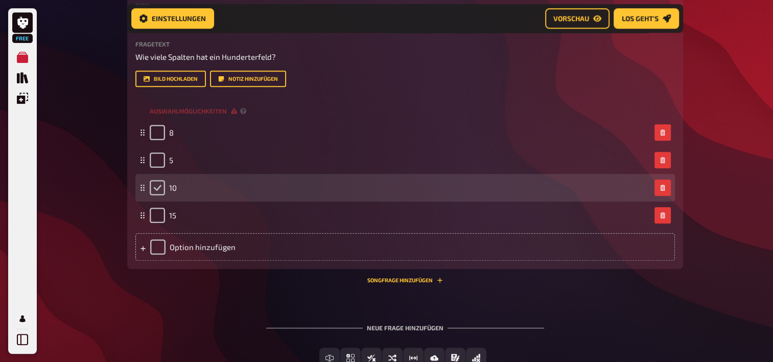
click at [157, 187] on input "checkbox" at bounding box center [157, 187] width 15 height 15
checkbox input "true"
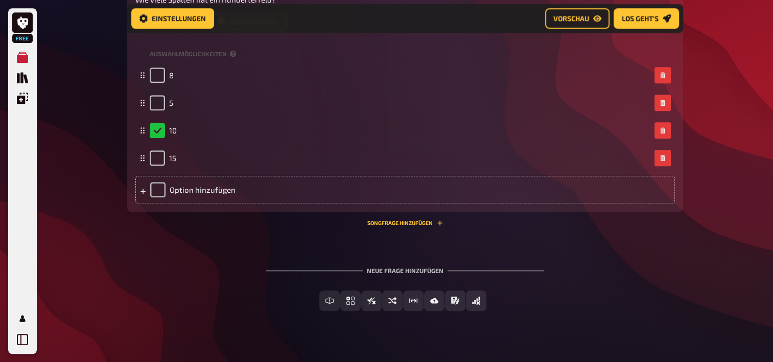
scroll to position [842, 0]
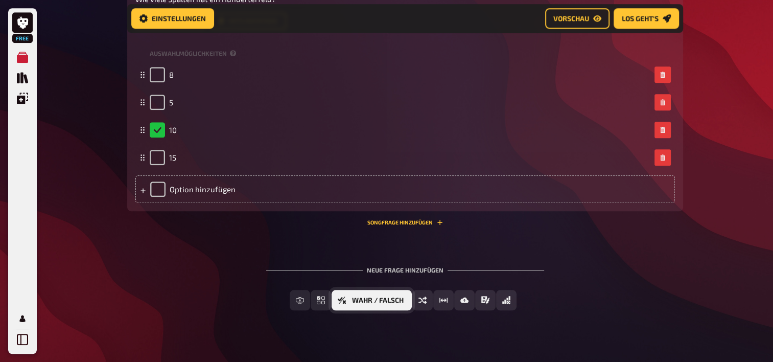
click at [398, 297] on span "Wahr / Falsch" at bounding box center [378, 300] width 52 height 7
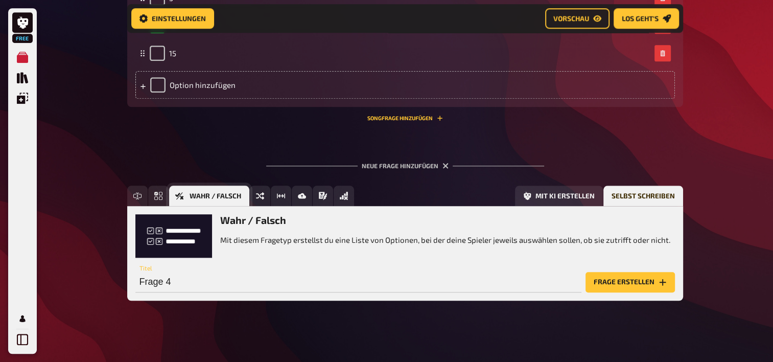
scroll to position [950, 0]
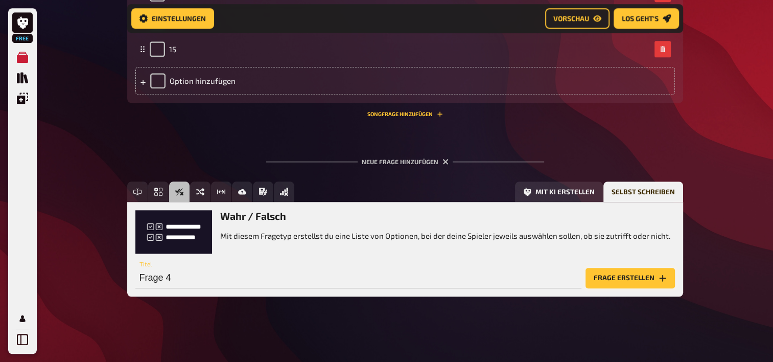
click at [648, 283] on button "Frage erstellen" at bounding box center [629, 278] width 89 height 20
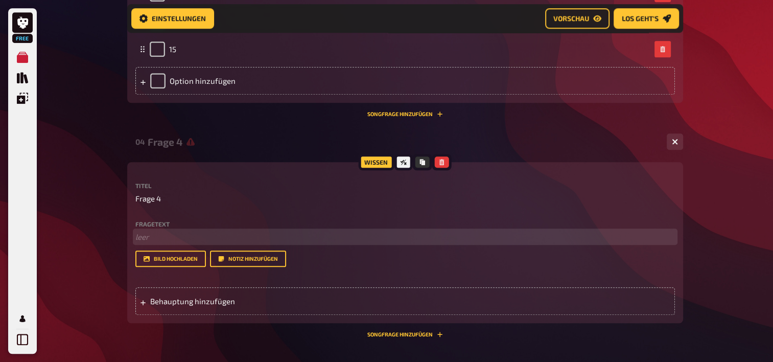
click at [147, 241] on p "﻿ leer" at bounding box center [404, 237] width 539 height 12
click at [162, 237] on span "Die Zahln von" at bounding box center [158, 236] width 47 height 9
click at [186, 239] on span "Die Zahlen von" at bounding box center [160, 236] width 51 height 9
click at [171, 238] on span "Die Zahlen von links nach rechts" at bounding box center [191, 236] width 112 height 9
click at [261, 238] on span "Die Zahlen, die von links nach rechts" at bounding box center [198, 236] width 126 height 9
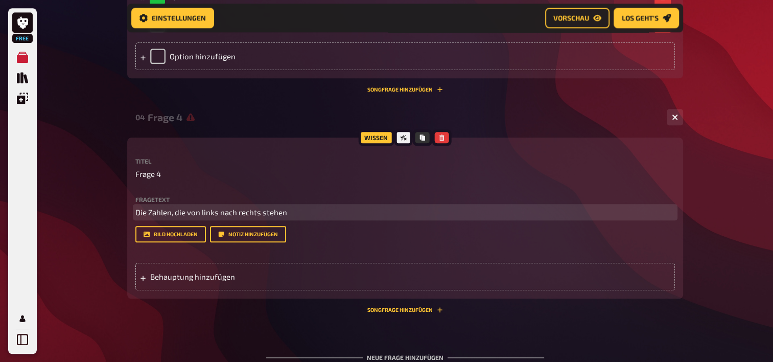
scroll to position [977, 0]
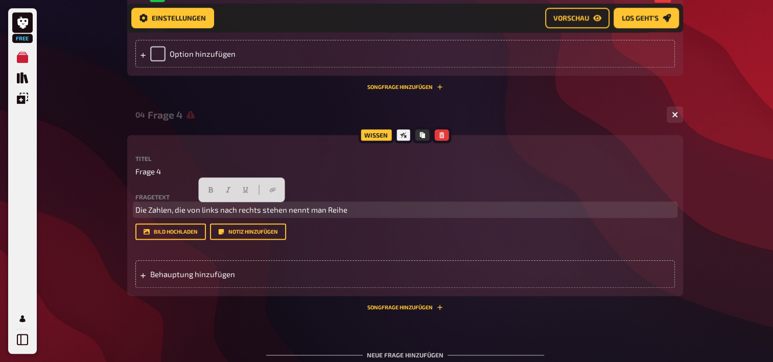
drag, startPoint x: 347, startPoint y: 209, endPoint x: 98, endPoint y: 207, distance: 249.7
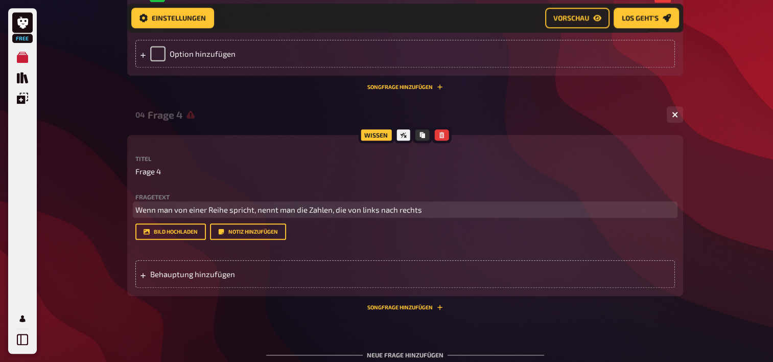
click at [347, 211] on span "Wenn man von einer Reihe spricht, nennt man die Zahlen, die von links nach rech…" at bounding box center [278, 209] width 287 height 9
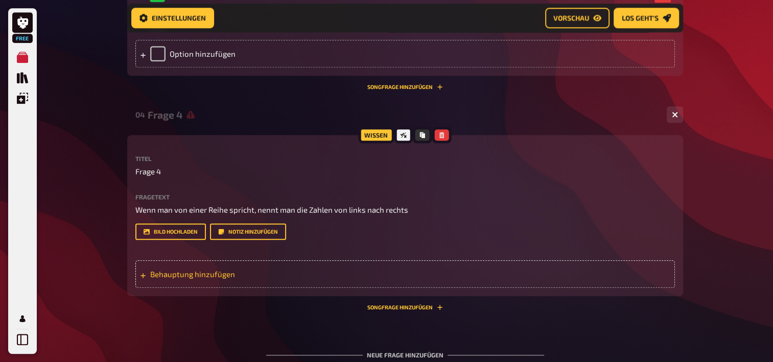
click at [192, 274] on span "Behauptung hinzufügen" at bounding box center [229, 273] width 159 height 9
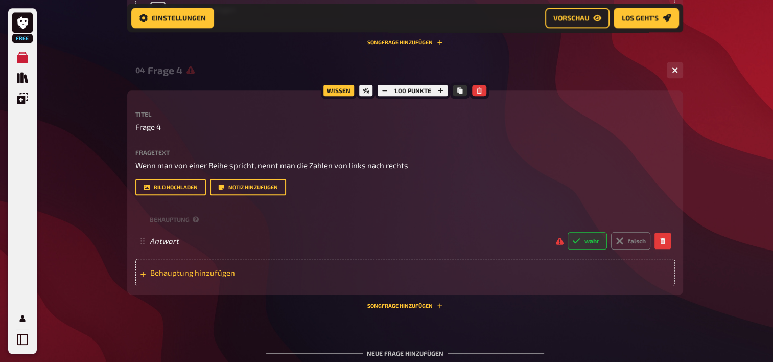
scroll to position [1022, 0]
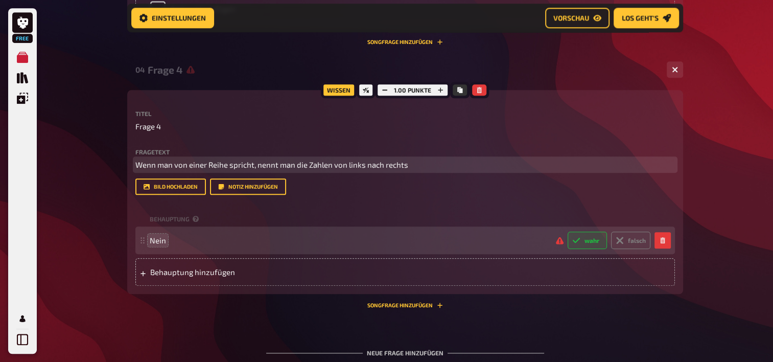
click at [232, 165] on span "Wenn man von einer Reihe spricht, nennt man die Zahlen von links nach rechts" at bounding box center [271, 164] width 273 height 9
click at [226, 165] on span "Wenn man von einer Reihe spricht, nennt man die Zahlen von links nach rechts" at bounding box center [271, 164] width 273 height 9
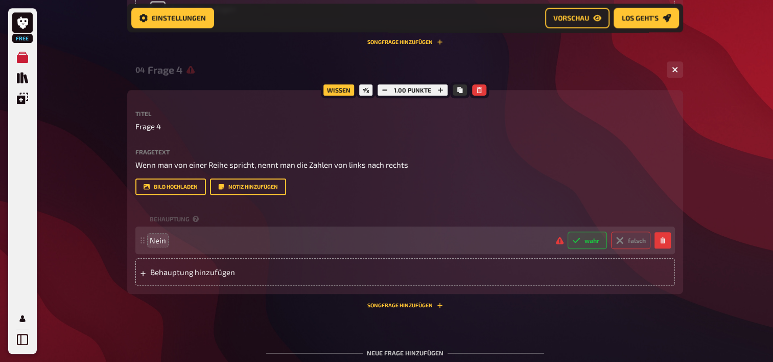
click at [619, 243] on icon at bounding box center [619, 240] width 8 height 8
click at [567, 231] on input "falsch" at bounding box center [567, 231] width 1 height 1
radio input "true"
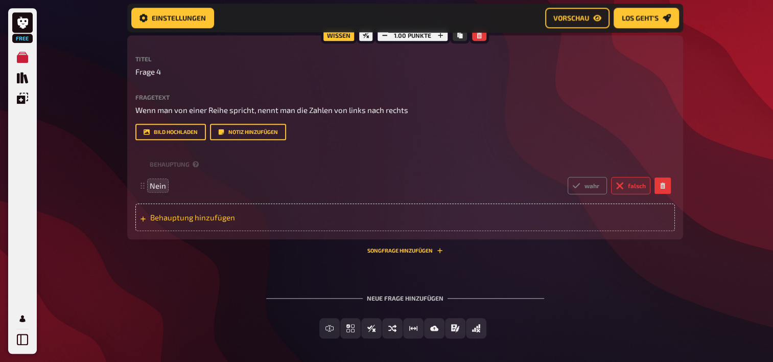
scroll to position [1119, 0]
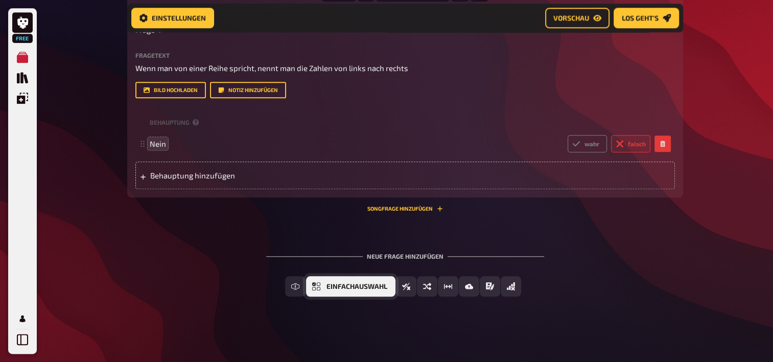
click at [323, 284] on button "Einfachauswahl" at bounding box center [350, 286] width 89 height 20
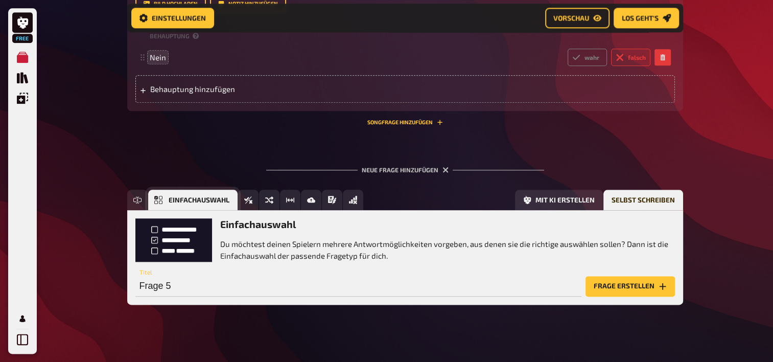
scroll to position [1213, 0]
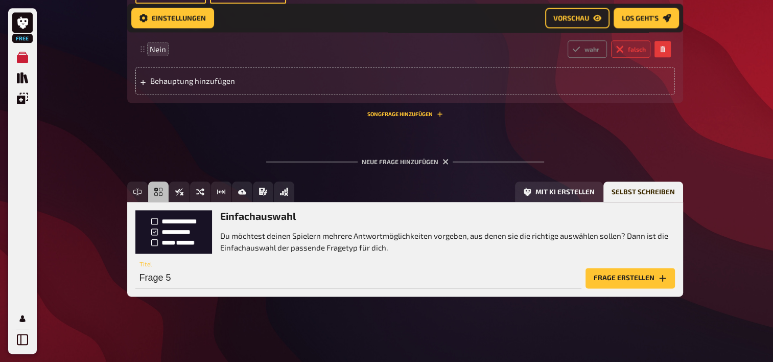
click at [637, 279] on button "Frage erstellen" at bounding box center [629, 278] width 89 height 20
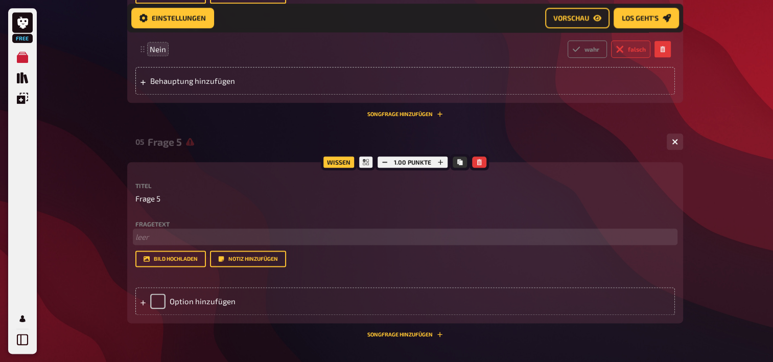
click at [145, 232] on p "﻿ leer" at bounding box center [404, 237] width 539 height 12
click at [288, 235] on span "Wenn du bei 42 startest und 2 Reihen zurück gehst, dann rechts und wieder eine …" at bounding box center [298, 236] width 326 height 9
click at [477, 240] on p "Wenn du bei 42 startest und 2 Reihen nach hinten gehst, dann rechts und wieder …" at bounding box center [404, 237] width 539 height 12
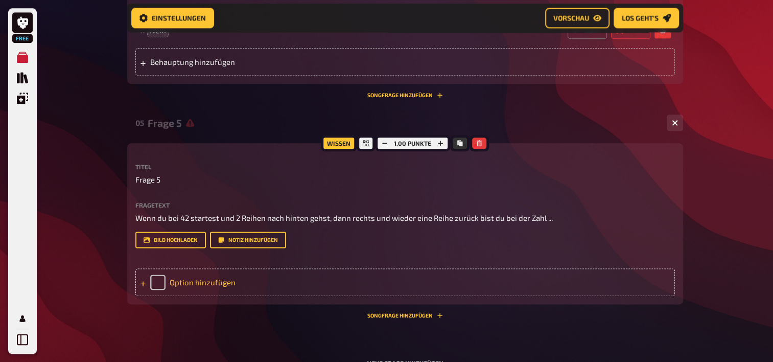
click at [198, 284] on div "Option hinzufügen" at bounding box center [404, 282] width 539 height 28
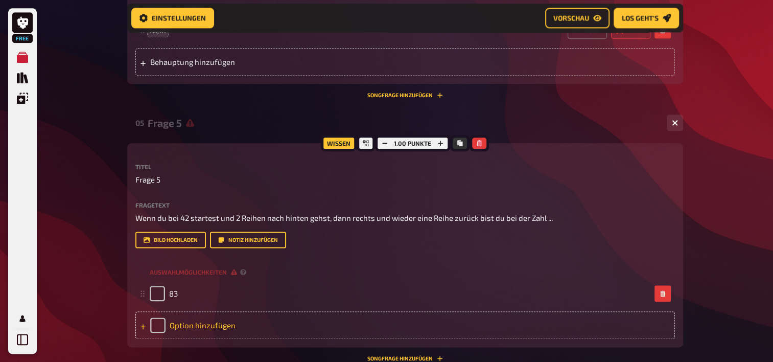
click at [200, 317] on div "Option hinzufügen" at bounding box center [404, 325] width 539 height 28
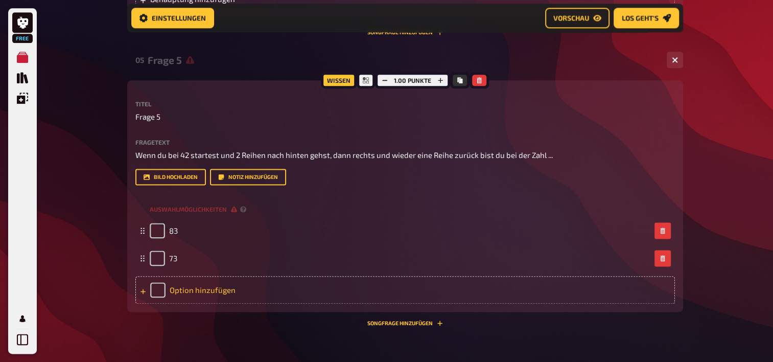
scroll to position [1297, 0]
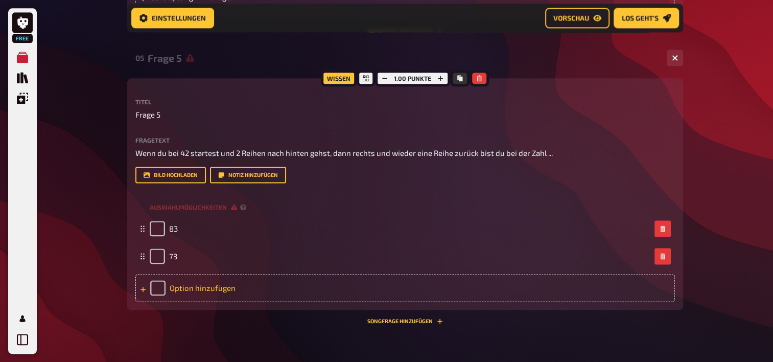
click at [176, 290] on div "Option hinzufügen" at bounding box center [404, 288] width 539 height 28
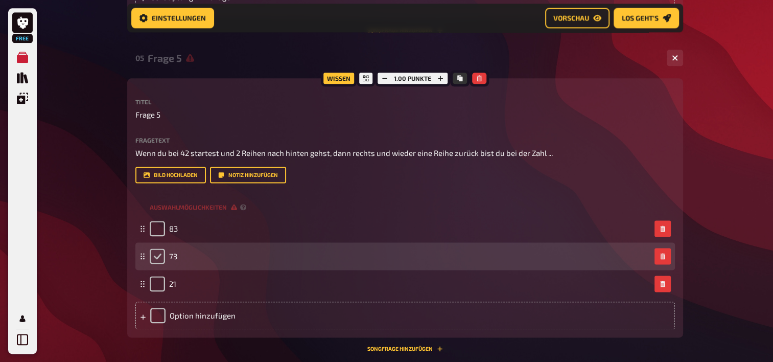
click at [157, 255] on input "checkbox" at bounding box center [157, 255] width 15 height 15
checkbox input "true"
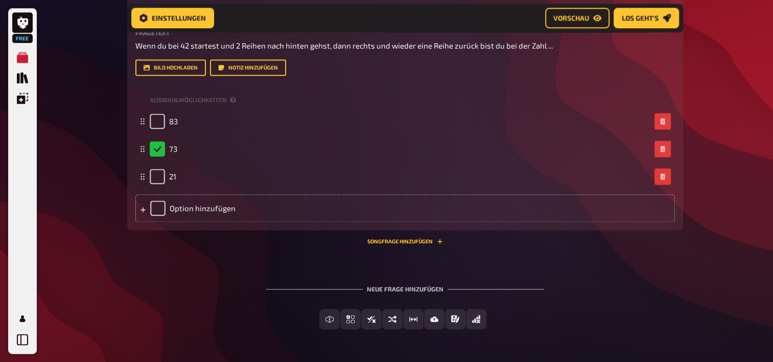
scroll to position [1404, 0]
click at [641, 27] on link "Los geht's" at bounding box center [645, 18] width 65 height 20
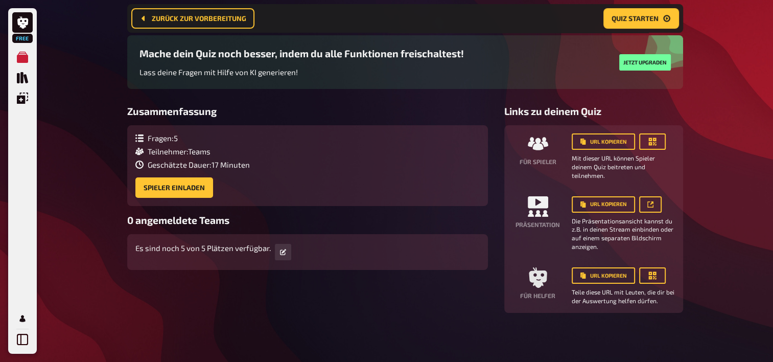
scroll to position [73, 0]
click at [646, 200] on link at bounding box center [650, 204] width 22 height 16
click at [669, 12] on button "Quiz starten" at bounding box center [641, 18] width 76 height 20
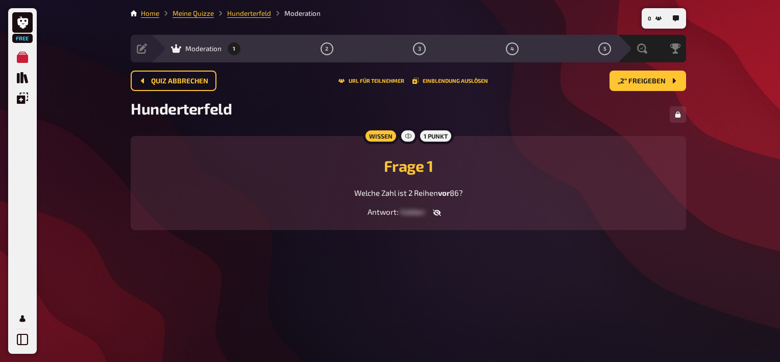
click at [437, 210] on icon "button" at bounding box center [437, 212] width 8 height 7
click at [176, 84] on button "Quiz abbrechen" at bounding box center [174, 80] width 86 height 20
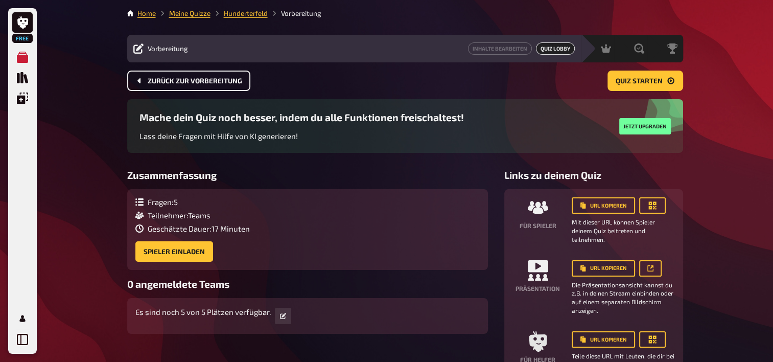
click at [192, 78] on span "Zurück zur Vorbereitung" at bounding box center [195, 81] width 94 height 7
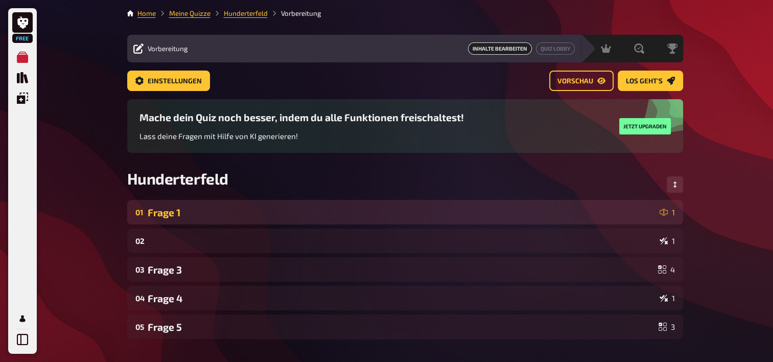
click at [179, 211] on div "Frage 1" at bounding box center [402, 212] width 508 height 12
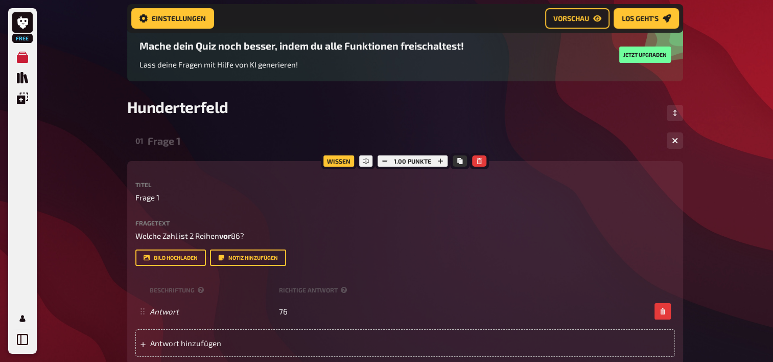
scroll to position [84, 0]
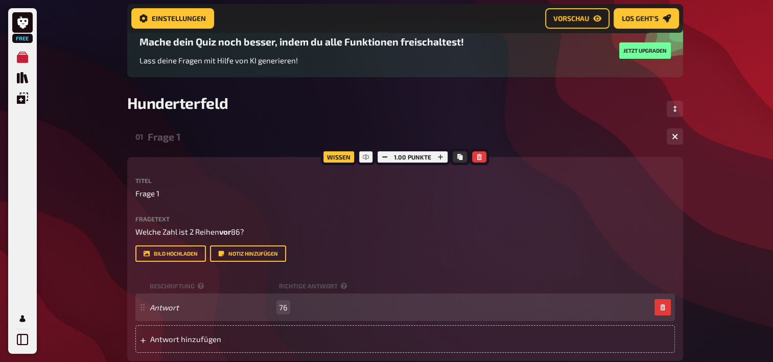
click at [287, 302] on div "Antwort 76" at bounding box center [400, 306] width 500 height 9
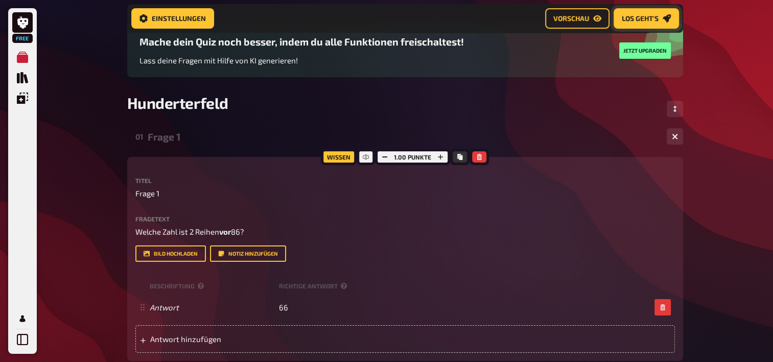
click at [633, 18] on span "Los geht's" at bounding box center [640, 18] width 37 height 7
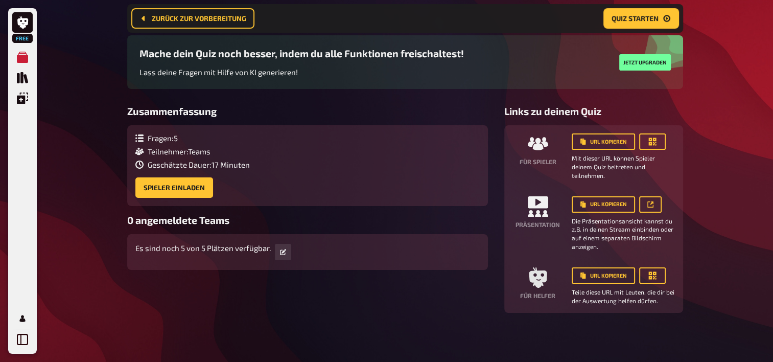
scroll to position [73, 0]
click at [629, 19] on span "Quiz starten" at bounding box center [634, 18] width 47 height 7
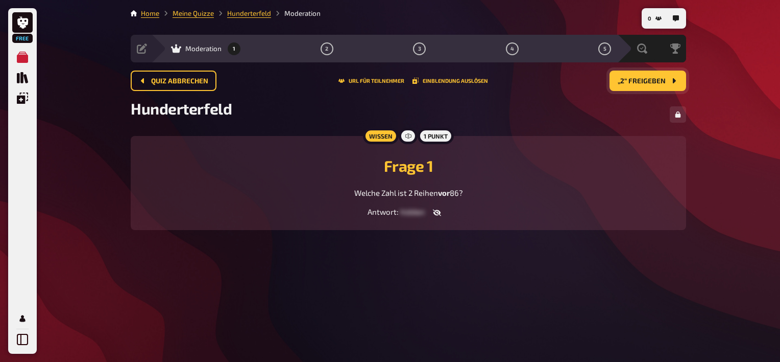
click at [436, 210] on icon "button" at bounding box center [437, 212] width 8 height 7
click at [625, 84] on span "„2“ freigeben" at bounding box center [642, 81] width 48 height 7
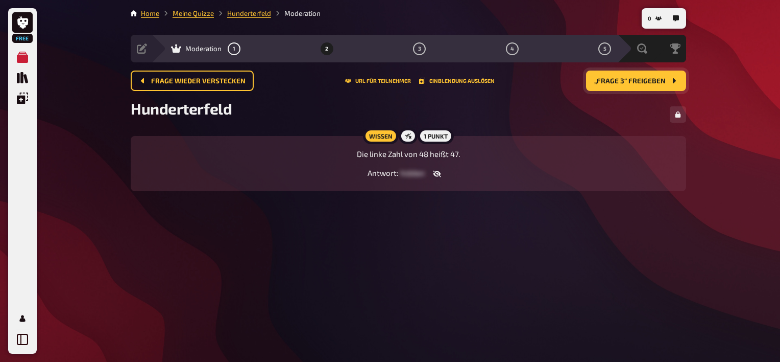
click at [435, 175] on icon "button" at bounding box center [437, 174] width 8 height 8
click at [641, 80] on span "„Frage 3“ freigeben" at bounding box center [629, 81] width 71 height 7
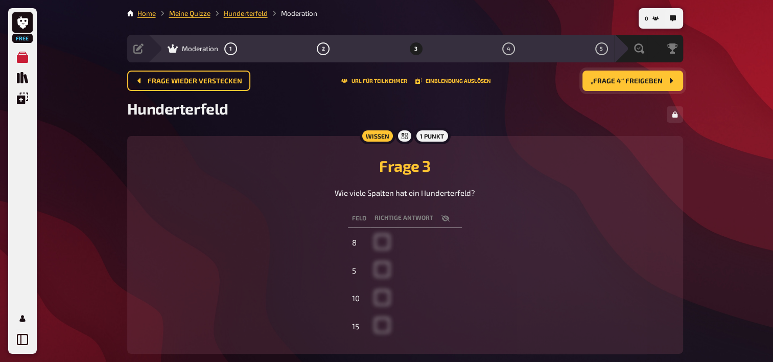
scroll to position [56, 0]
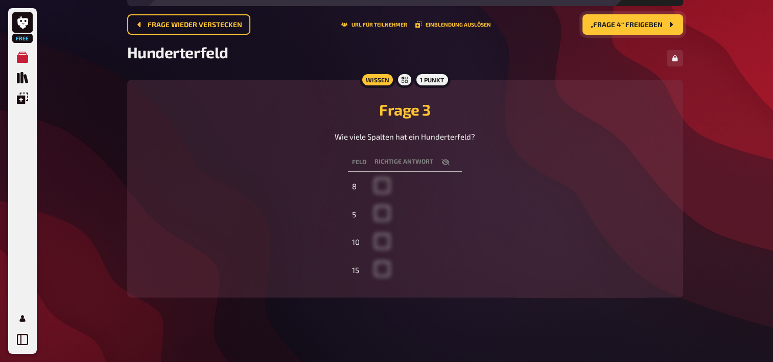
click at [382, 187] on span at bounding box center [381, 189] width 15 height 9
click at [354, 184] on td "8" at bounding box center [359, 187] width 22 height 26
click at [373, 185] on td at bounding box center [415, 187] width 91 height 26
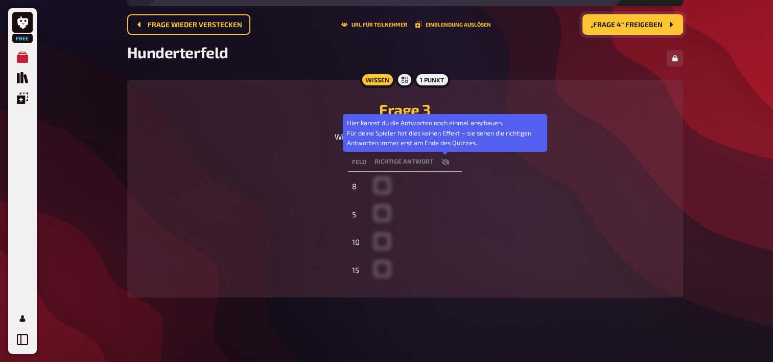
click at [443, 161] on icon "button" at bounding box center [445, 162] width 8 height 8
click at [443, 161] on icon "button" at bounding box center [445, 162] width 8 height 6
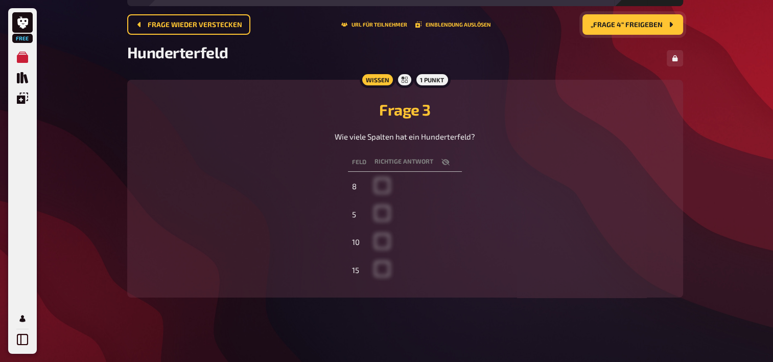
click at [447, 161] on icon "button" at bounding box center [445, 161] width 8 height 7
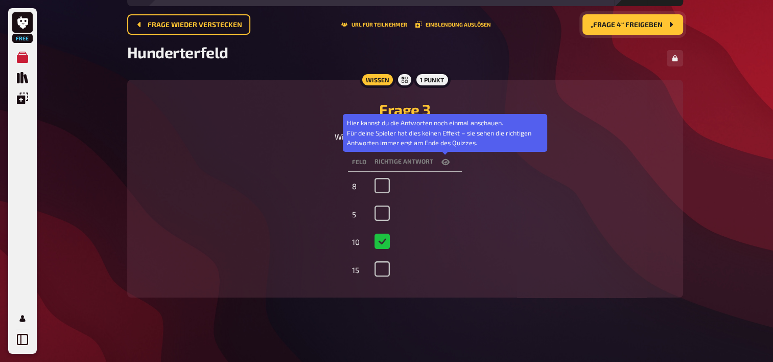
click at [447, 161] on icon "button" at bounding box center [445, 162] width 8 height 6
checkbox input "false"
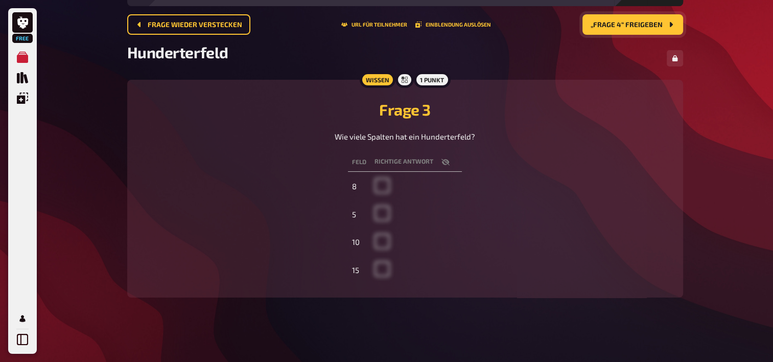
click at [601, 23] on span "„Frage 4“ freigeben" at bounding box center [626, 24] width 72 height 7
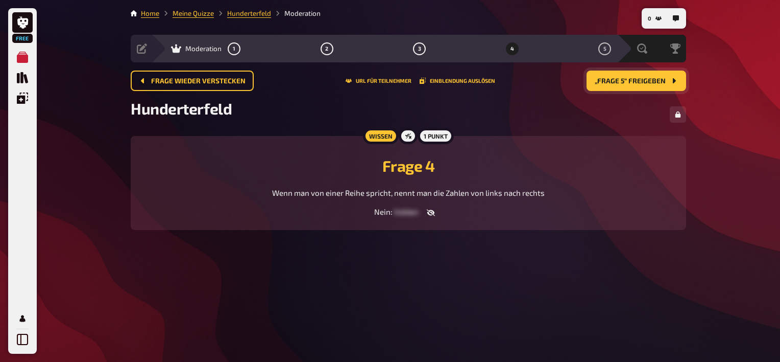
click at [427, 209] on icon "button" at bounding box center [431, 212] width 8 height 8
click at [625, 80] on span "„Frage 5“ freigeben" at bounding box center [630, 81] width 71 height 7
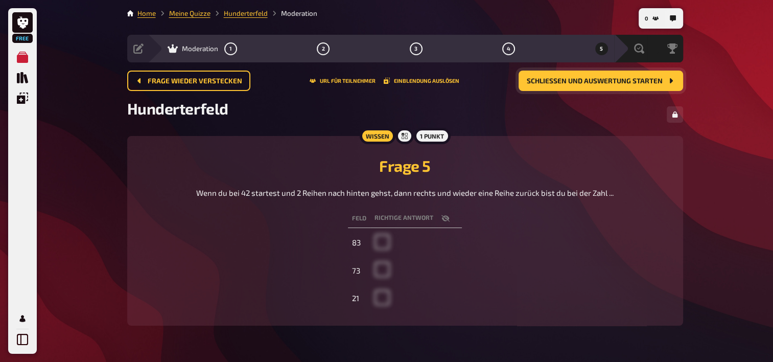
click at [441, 219] on icon "button" at bounding box center [445, 218] width 8 height 8
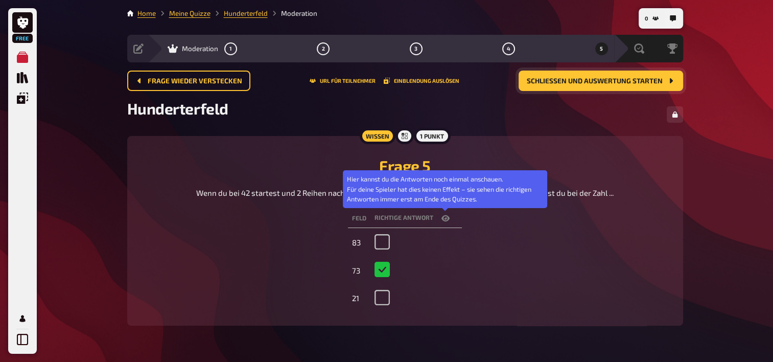
click at [441, 219] on icon "button" at bounding box center [445, 218] width 8 height 6
checkbox input "false"
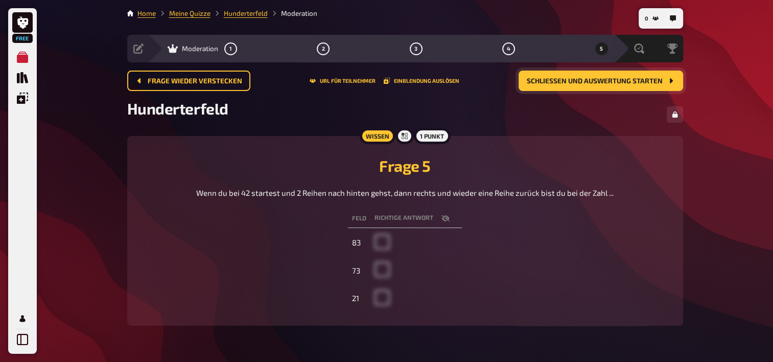
scroll to position [29, 0]
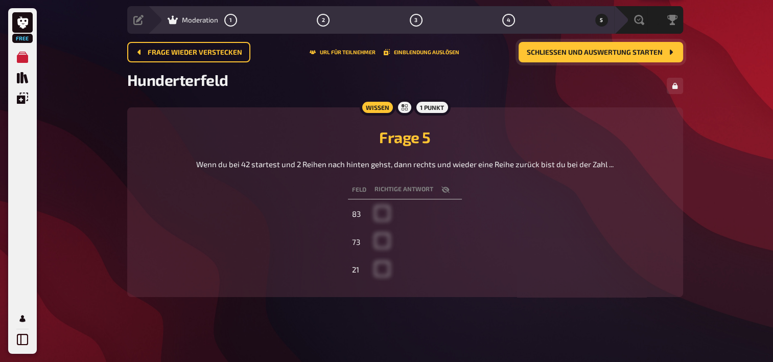
click at [570, 55] on button "Schließen und Auswertung starten" at bounding box center [600, 52] width 164 height 20
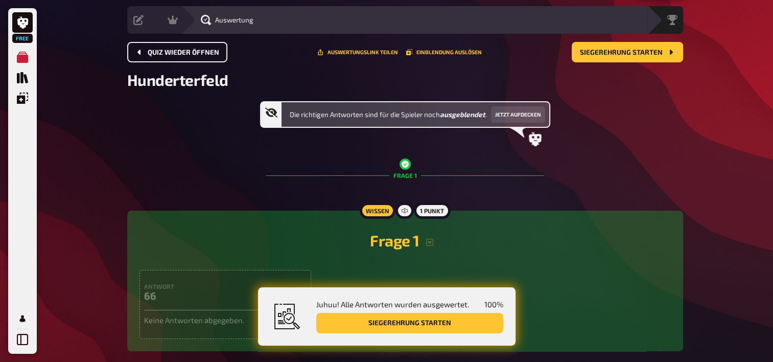
click at [189, 61] on button "Quiz wieder öffnen" at bounding box center [177, 52] width 100 height 20
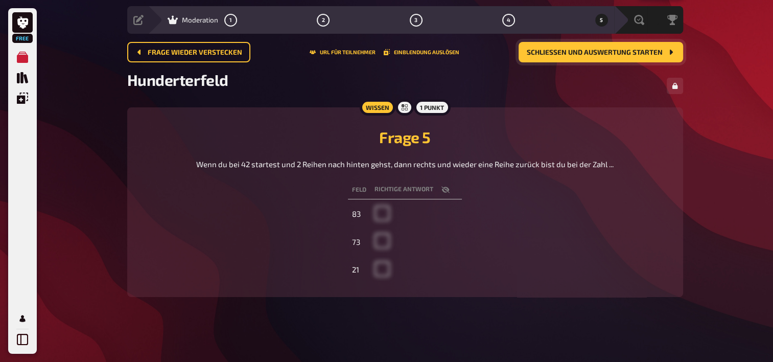
click at [619, 42] on button "Schließen und Auswertung starten" at bounding box center [600, 52] width 164 height 20
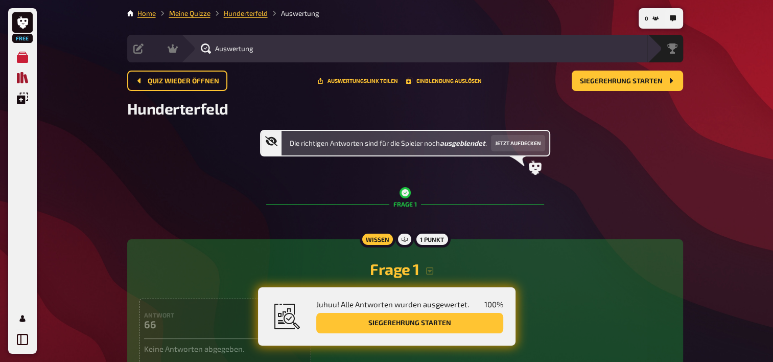
click at [29, 82] on link "Quiz Sammlung" at bounding box center [22, 77] width 20 height 20
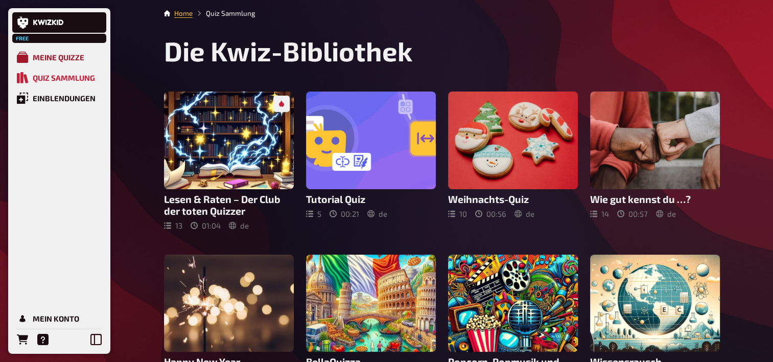
click at [49, 65] on link "Meine Quizze" at bounding box center [59, 57] width 94 height 20
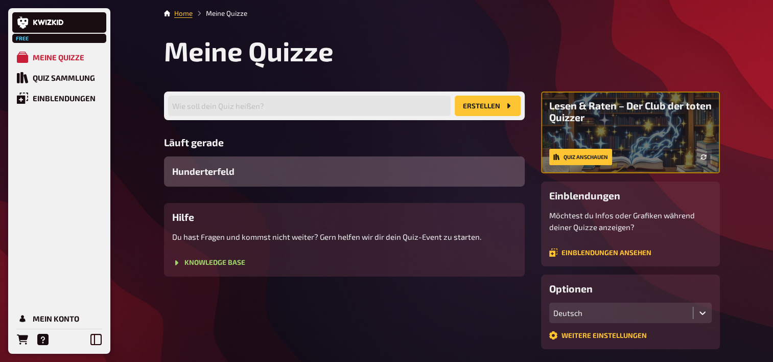
click at [240, 171] on div "Hunderterfeld" at bounding box center [344, 171] width 361 height 30
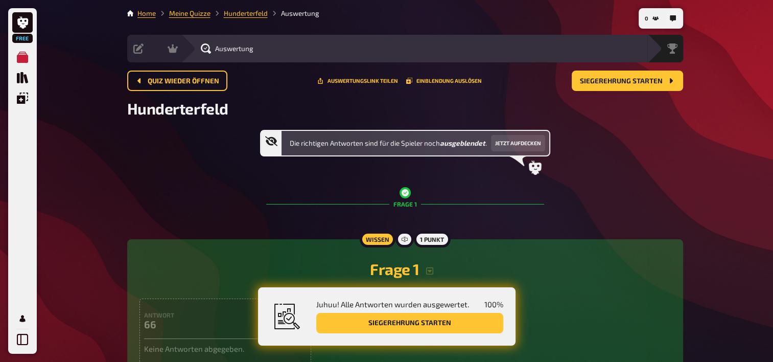
scroll to position [21, 0]
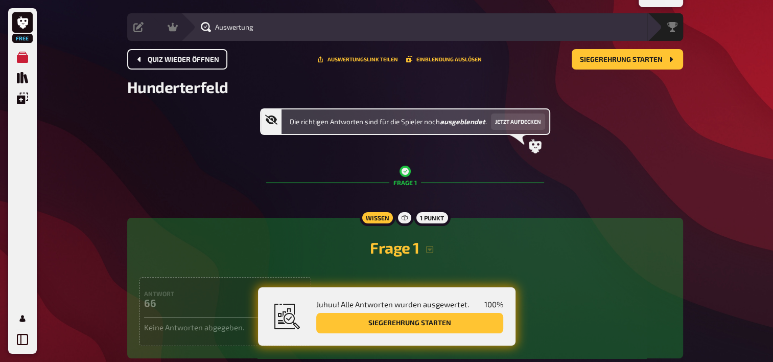
click at [183, 67] on button "Quiz wieder öffnen" at bounding box center [177, 59] width 100 height 20
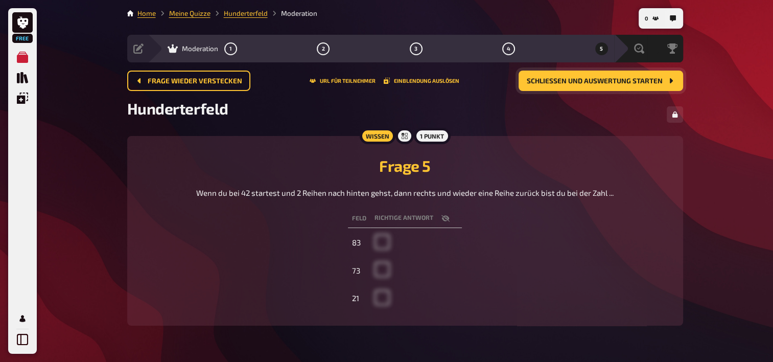
click at [617, 71] on button "Schließen und Auswertung starten" at bounding box center [600, 80] width 164 height 20
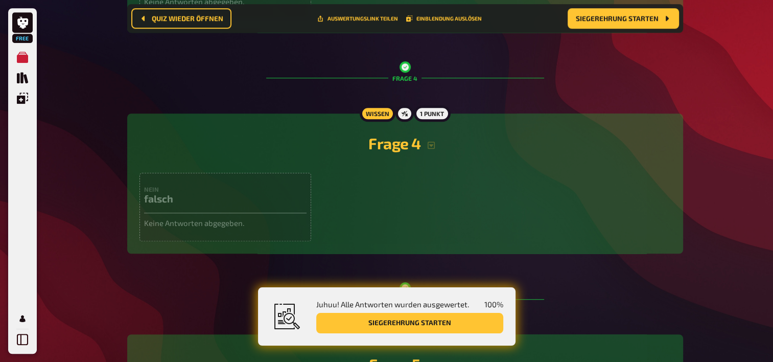
scroll to position [746, 0]
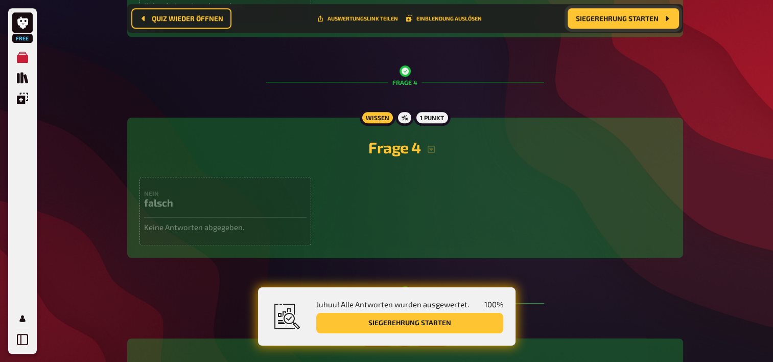
click at [624, 19] on span "Siegerehrung starten" at bounding box center [617, 18] width 83 height 7
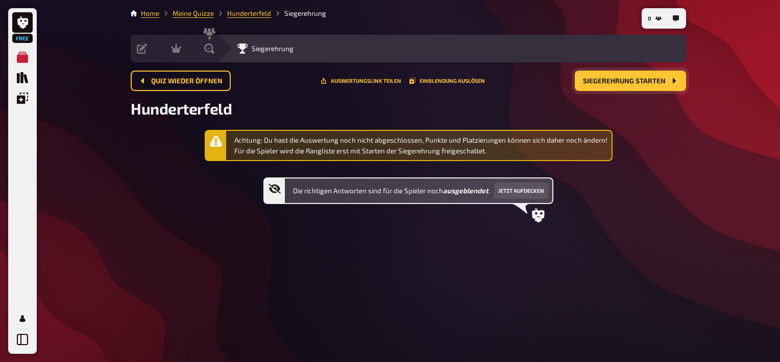
click at [614, 78] on span "Siegerehrung starten" at bounding box center [624, 81] width 83 height 7
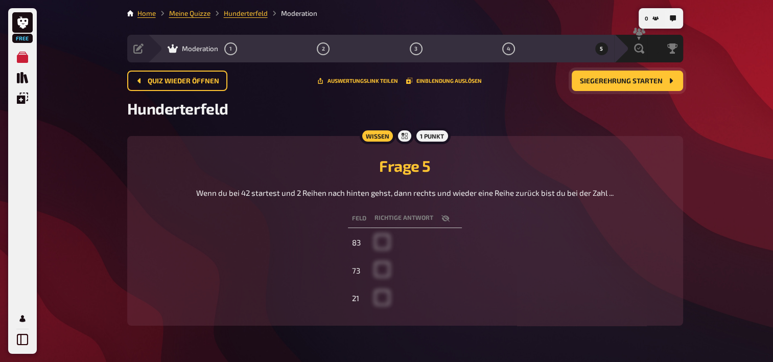
scroll to position [21, 0]
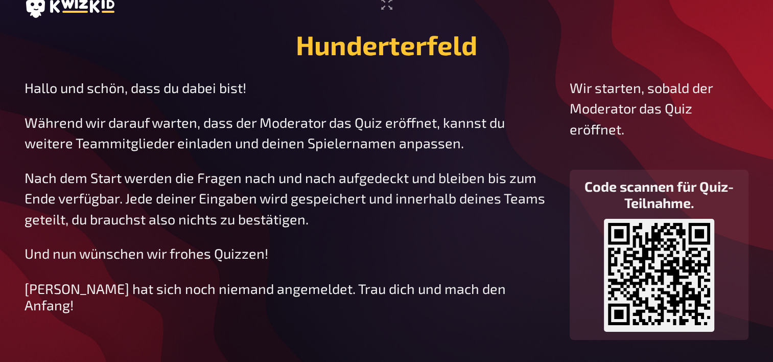
scroll to position [16, 0]
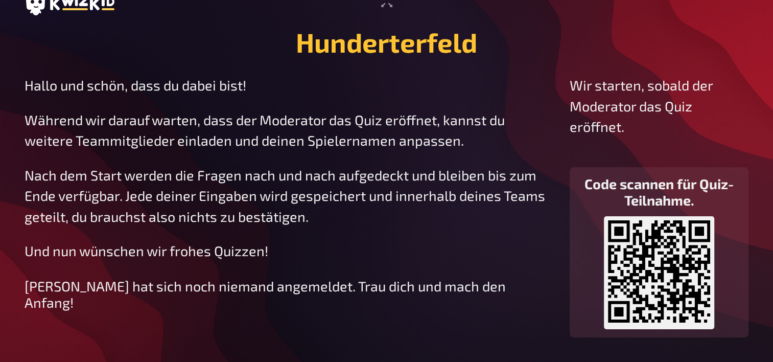
click at [647, 278] on icon at bounding box center [659, 271] width 102 height 102
